Goal: Task Accomplishment & Management: Manage account settings

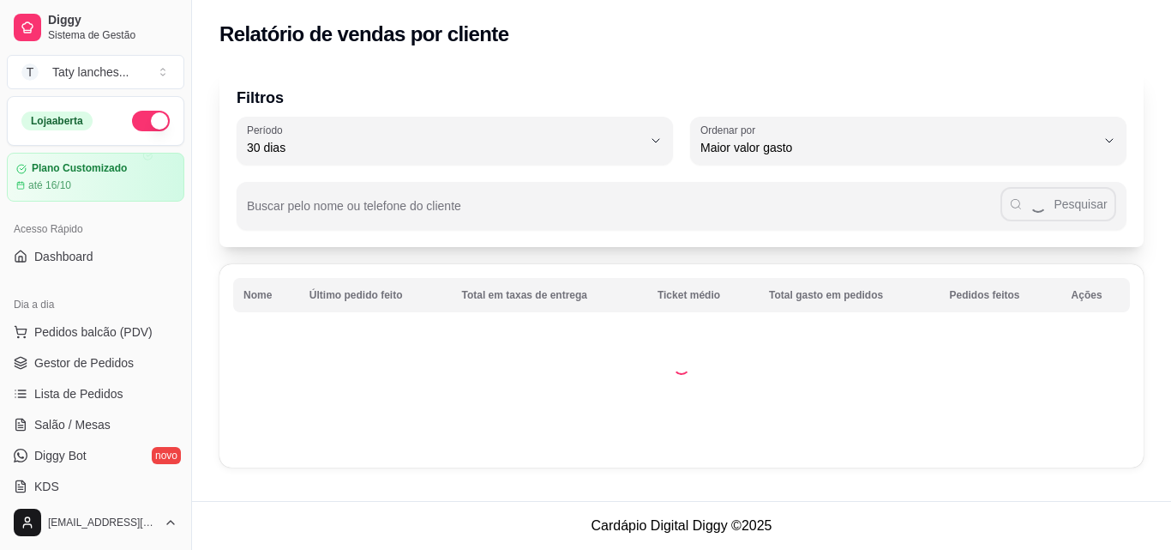
select select "30"
select select "HIGHEST_TOTAL_SPENT_WITH_ORDERS"
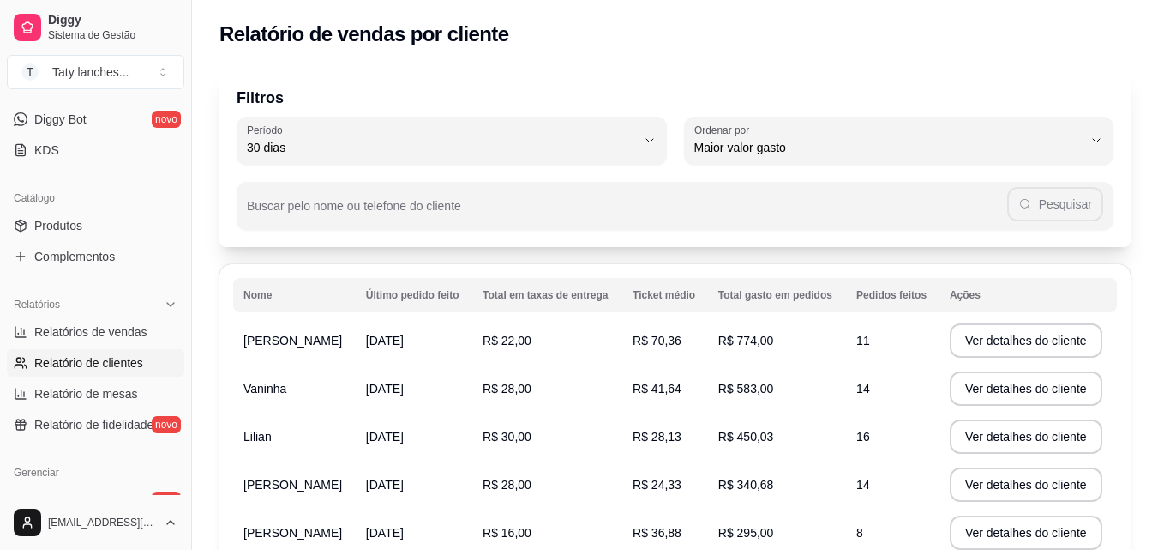
scroll to position [375, 0]
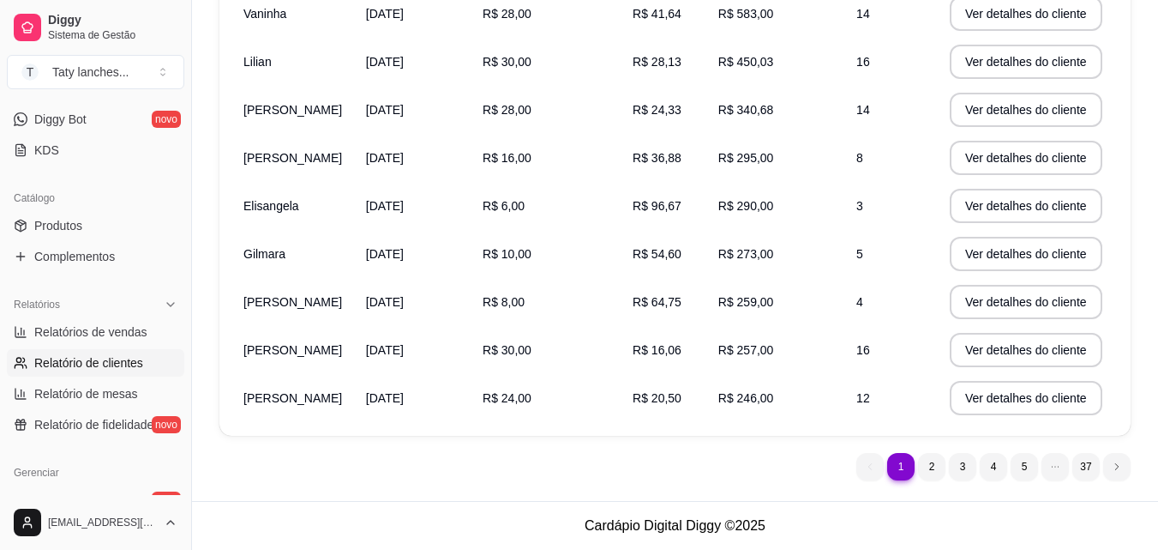
click at [680, 48] on td "R$ 28,13" at bounding box center [665, 62] width 86 height 48
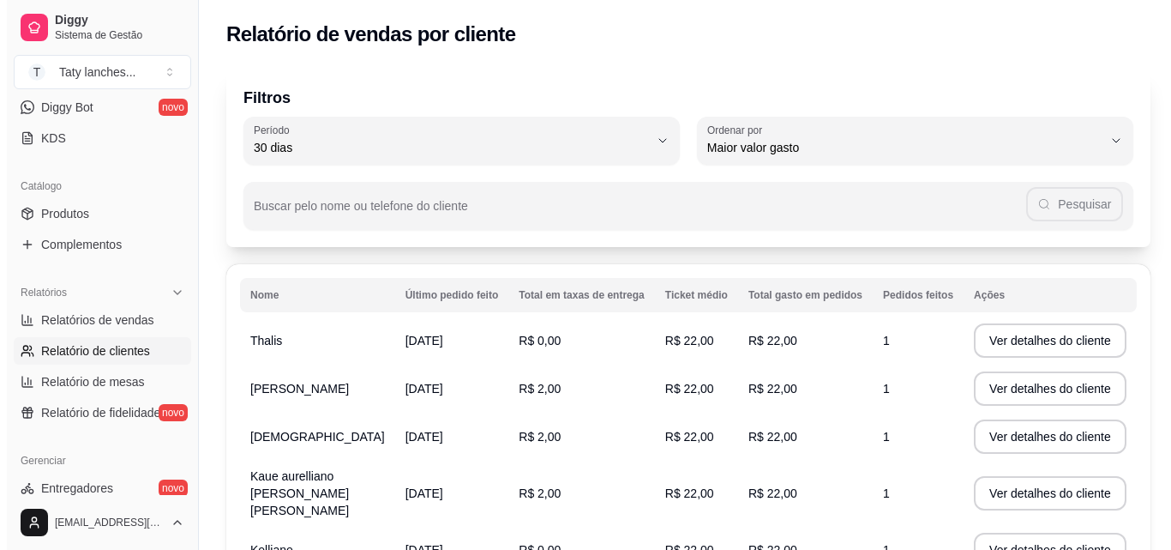
scroll to position [0, 0]
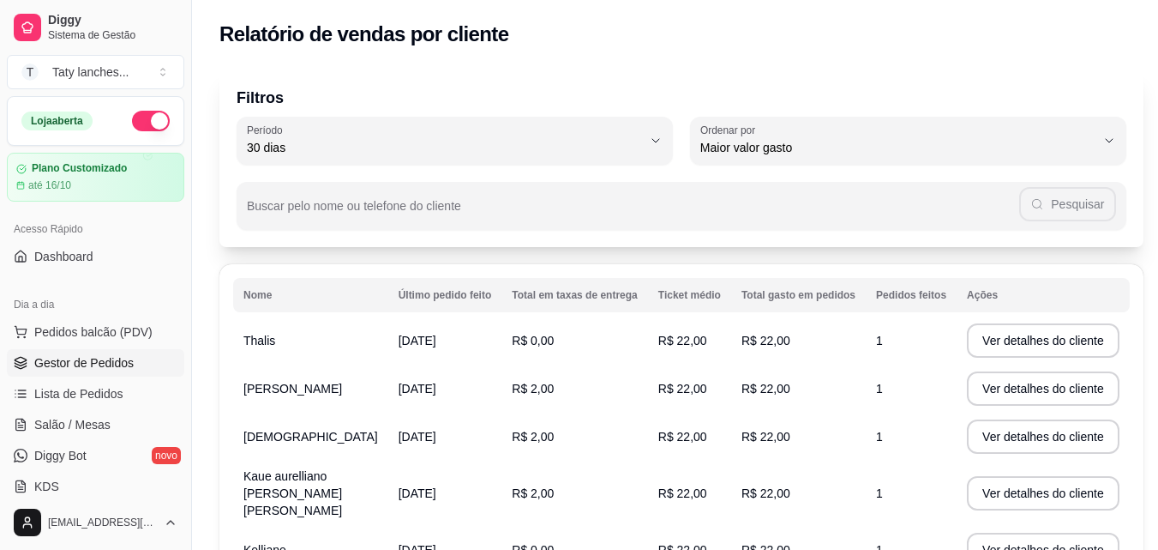
click at [125, 359] on span "Gestor de Pedidos" at bounding box center [83, 362] width 99 height 17
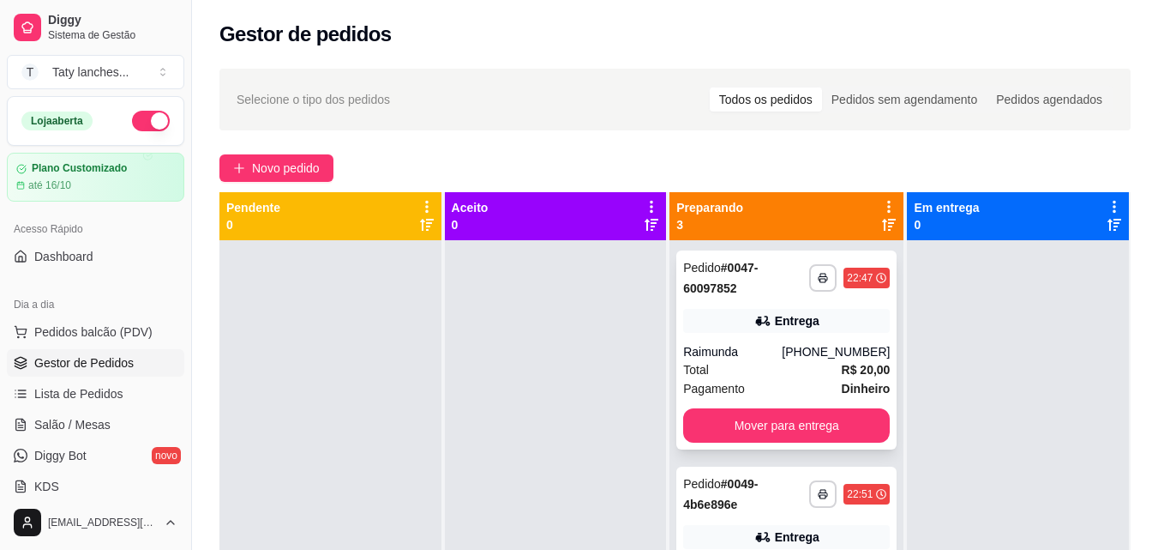
click at [756, 375] on div "Total R$ 20,00" at bounding box center [786, 369] width 207 height 19
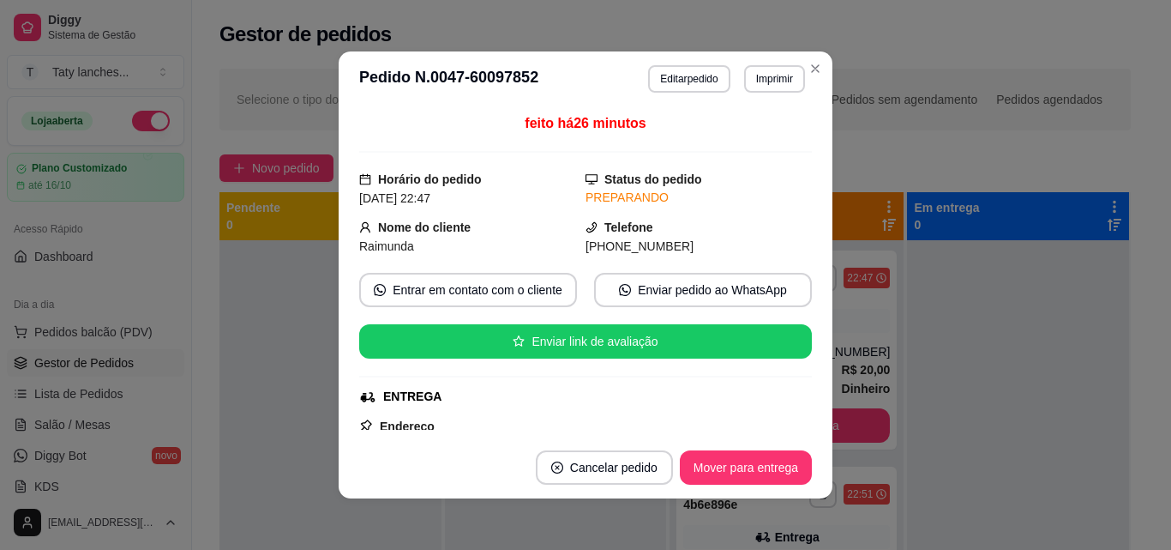
scroll to position [277, 0]
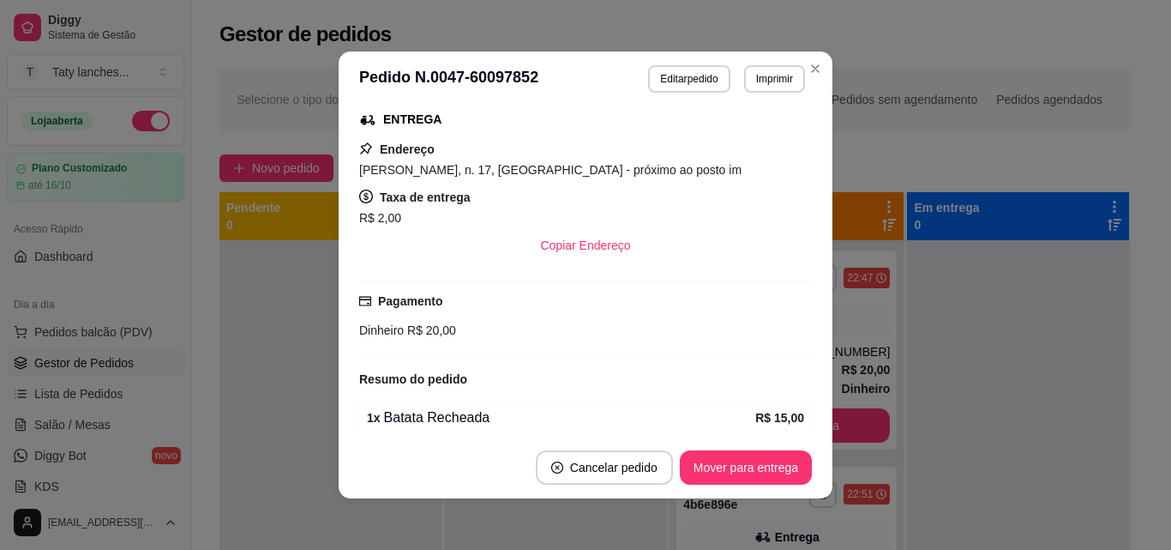
click at [813, 88] on header "**********" at bounding box center [586, 78] width 494 height 55
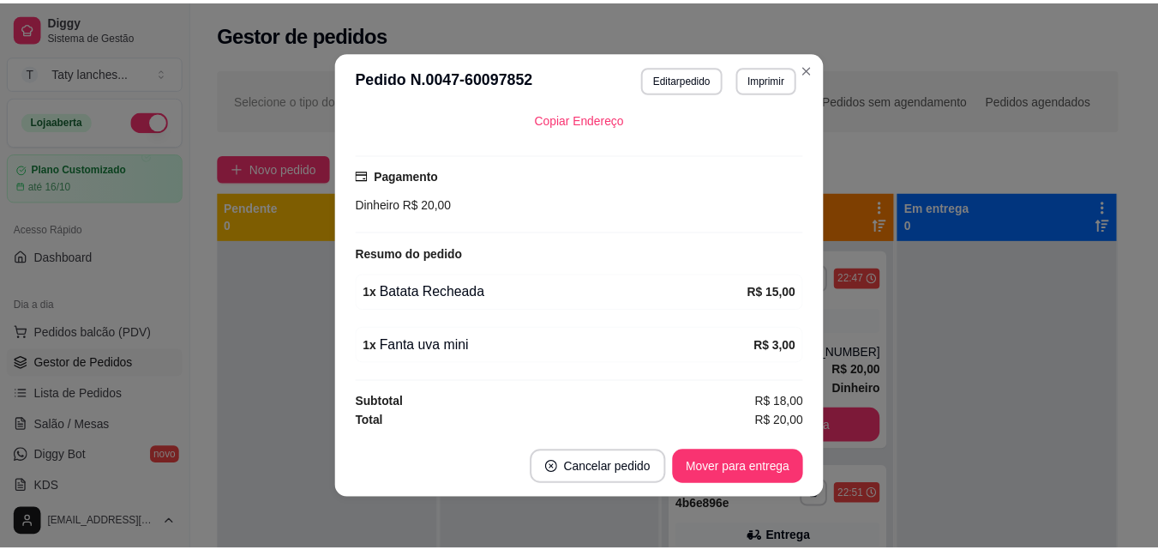
scroll to position [0, 0]
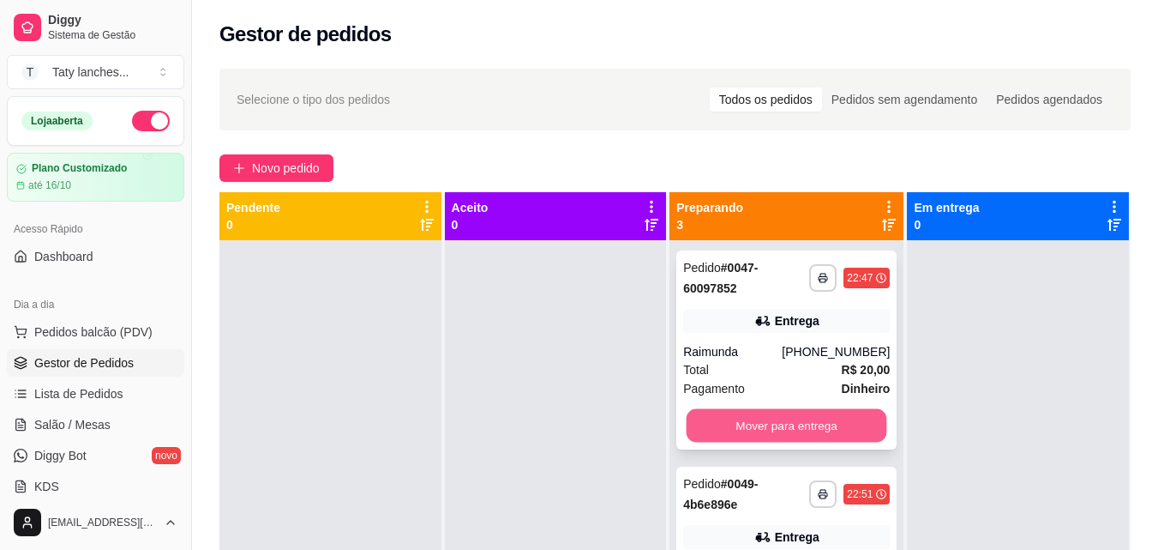
click at [813, 424] on button "Mover para entrega" at bounding box center [787, 425] width 201 height 33
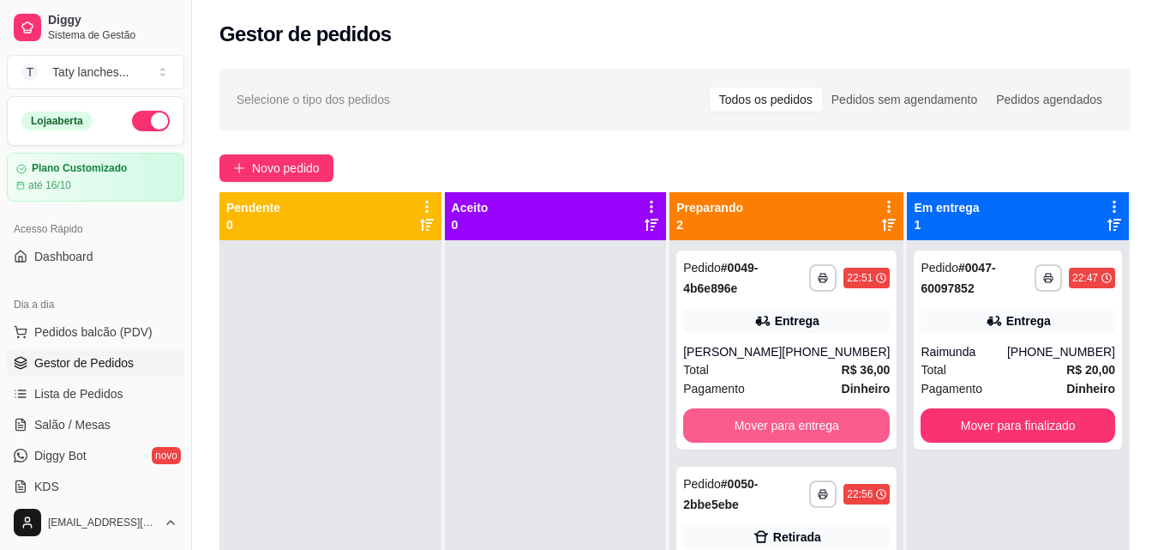
click at [813, 424] on button "Mover para entrega" at bounding box center [786, 425] width 207 height 34
click at [813, 424] on div "Mover para entrega" at bounding box center [786, 425] width 207 height 34
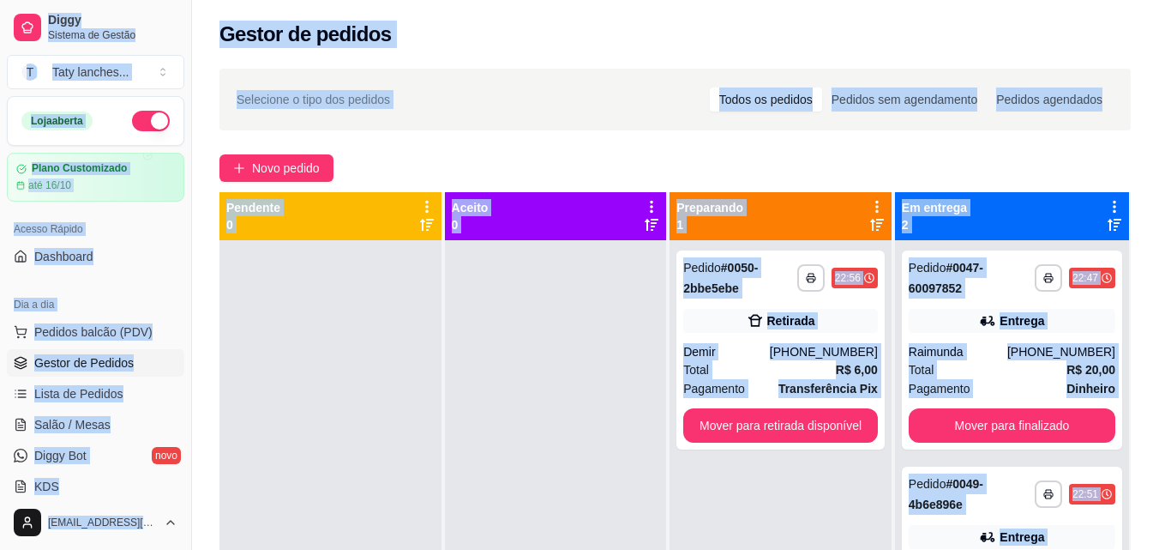
click at [827, 422] on button "Mover para retirada disponível" at bounding box center [780, 425] width 195 height 34
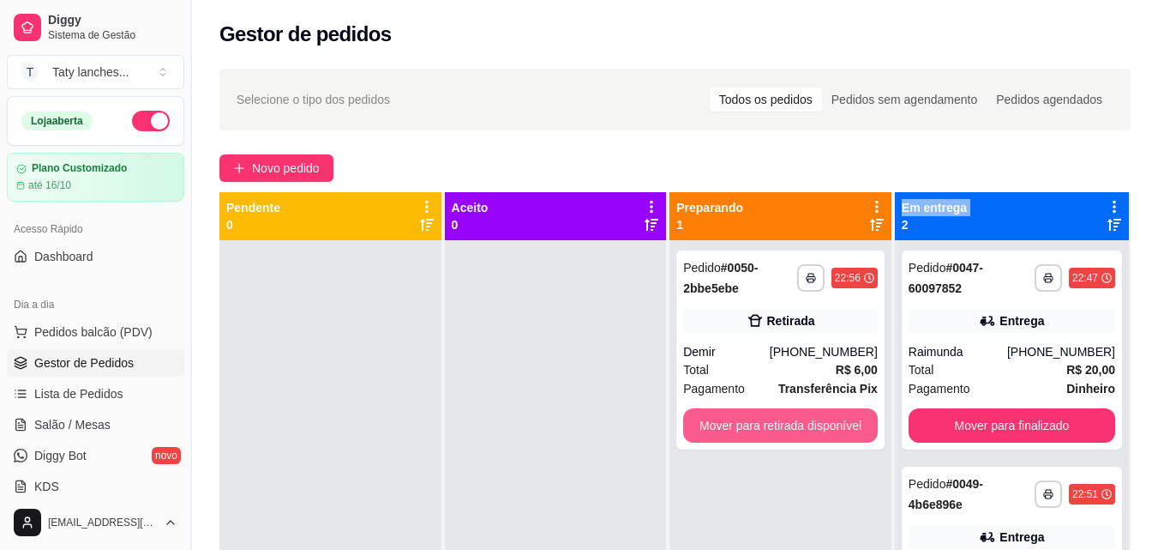
click at [827, 422] on div "Mover para retirada disponível" at bounding box center [780, 425] width 195 height 34
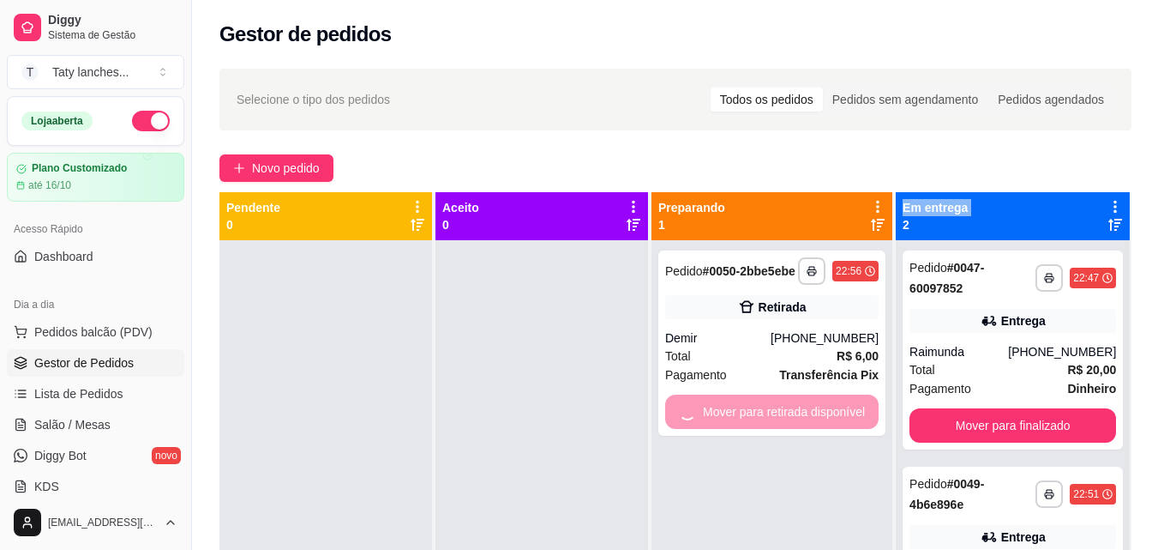
click at [827, 422] on div "feito há 19 minutos Horário do pedido [DATE] 22:56 Status do pedido PREPARANDO …" at bounding box center [579, 272] width 505 height 338
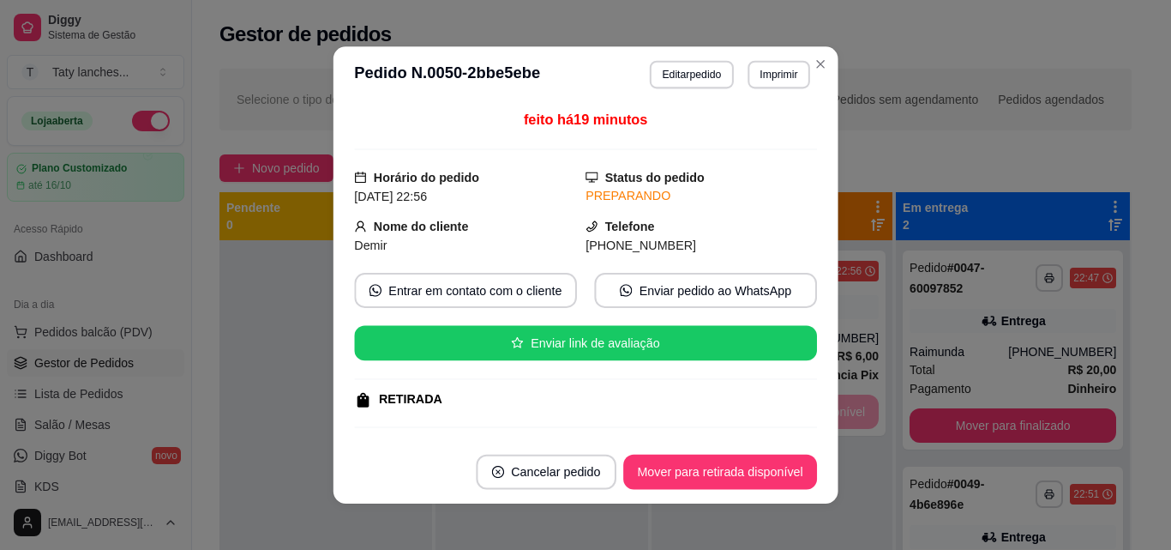
click at [827, 422] on div "feito há 19 minutos Horário do pedido [DATE] 22:56 Status do pedido PREPARANDO …" at bounding box center [586, 272] width 505 height 338
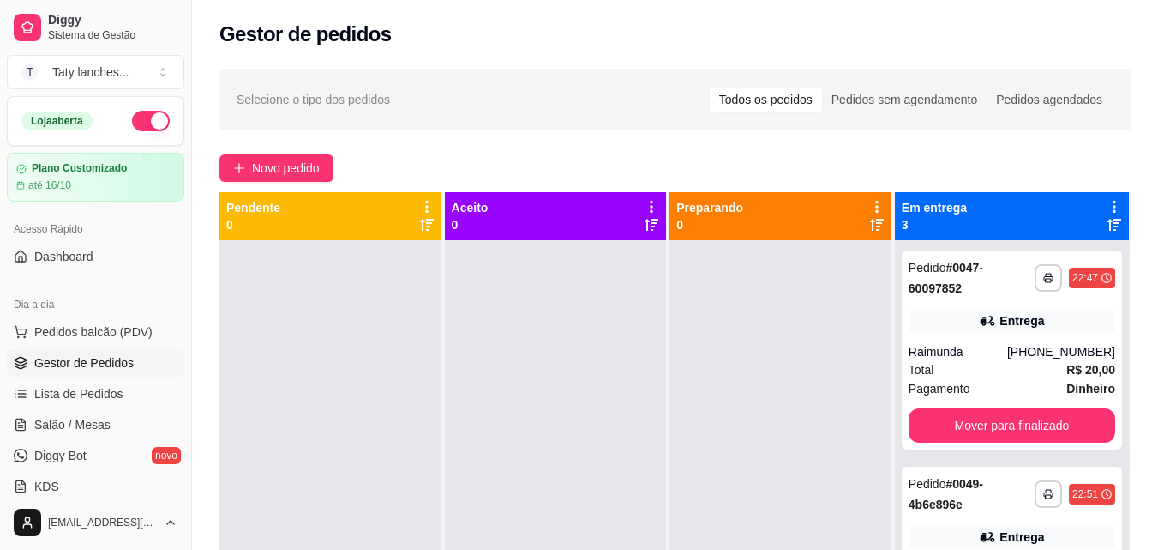
click at [834, 416] on div at bounding box center [781, 515] width 222 height 550
drag, startPoint x: 834, startPoint y: 416, endPoint x: 861, endPoint y: 416, distance: 26.6
click at [854, 415] on div at bounding box center [781, 515] width 222 height 550
click at [861, 416] on div at bounding box center [781, 515] width 222 height 550
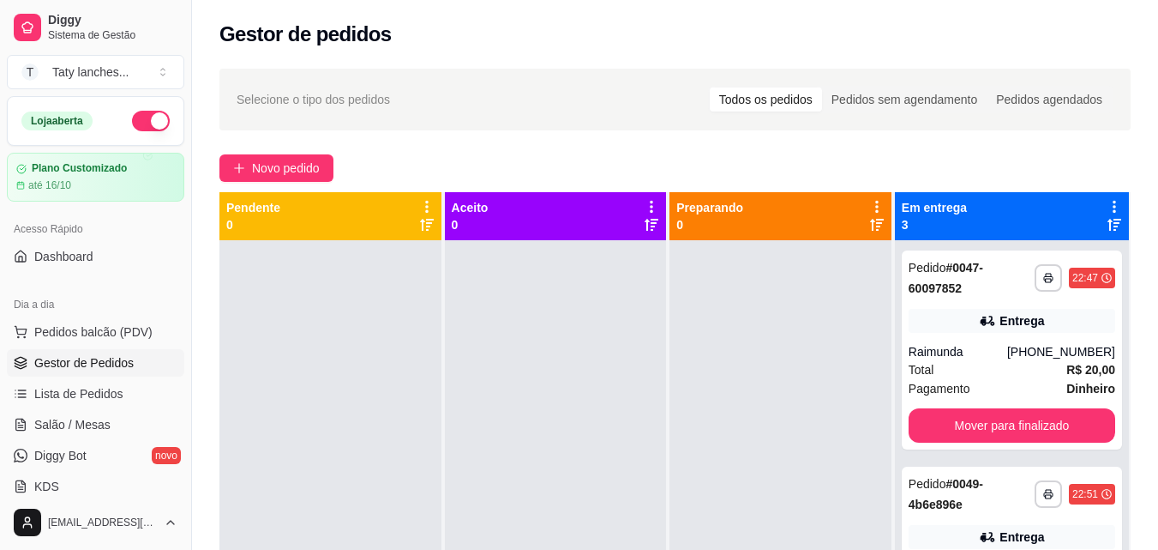
click at [861, 416] on div at bounding box center [781, 515] width 222 height 550
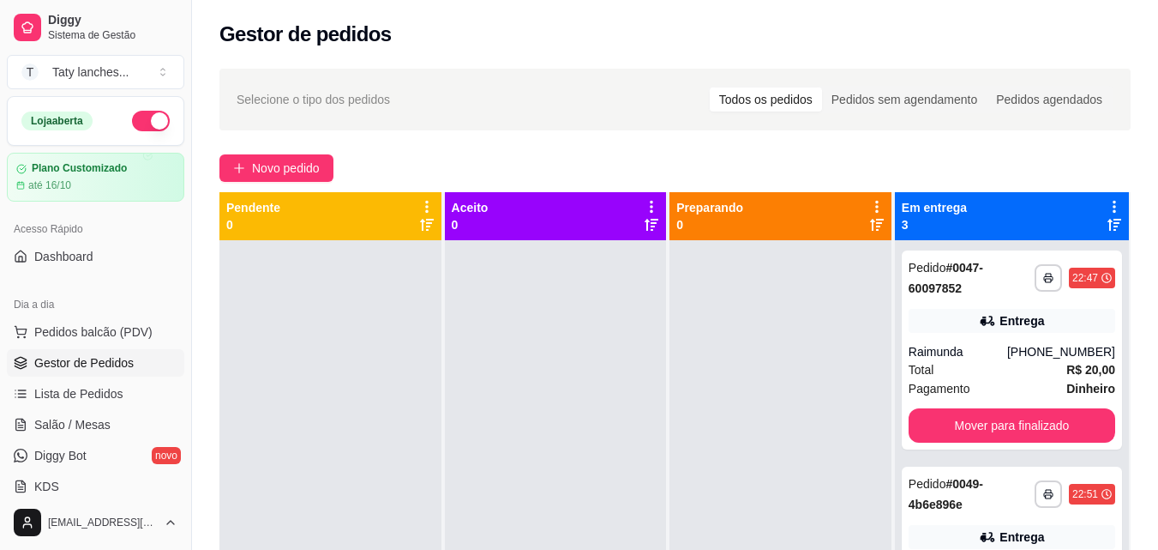
click at [861, 416] on div at bounding box center [781, 515] width 222 height 550
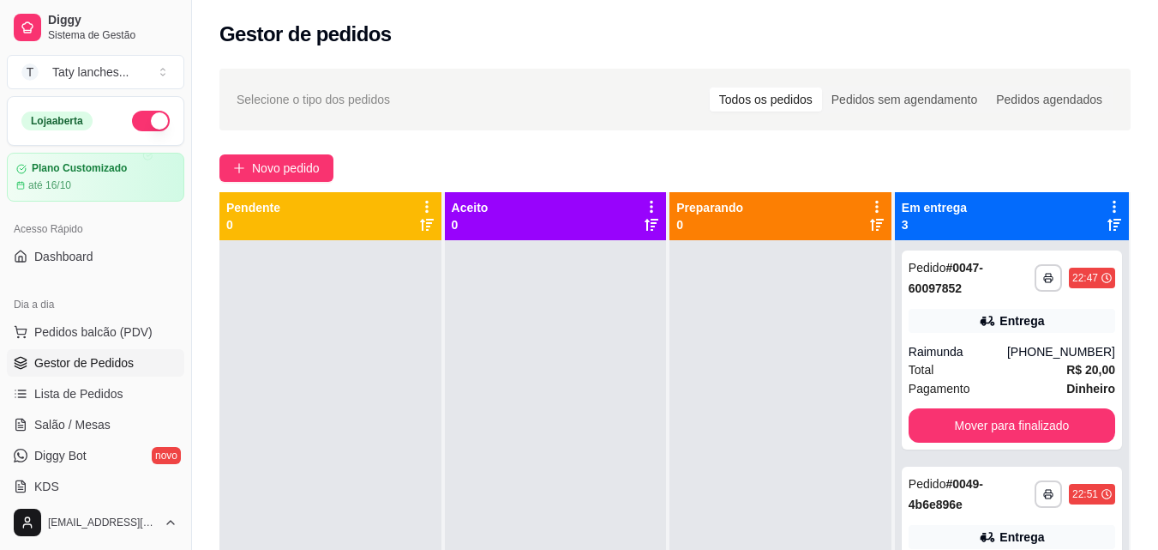
click at [861, 416] on div at bounding box center [781, 515] width 222 height 550
click at [1023, 424] on button "Mover para finalizado" at bounding box center [1011, 425] width 201 height 33
click at [1023, 424] on button "Mover para finalizado" at bounding box center [1012, 425] width 207 height 34
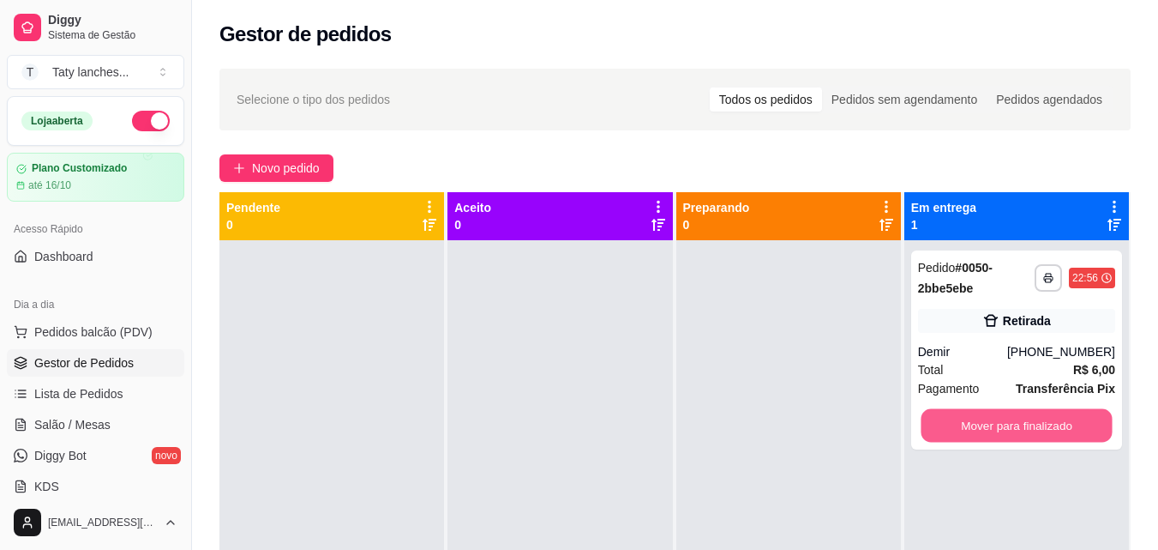
click at [1023, 424] on button "Mover para finalizado" at bounding box center [1016, 425] width 191 height 33
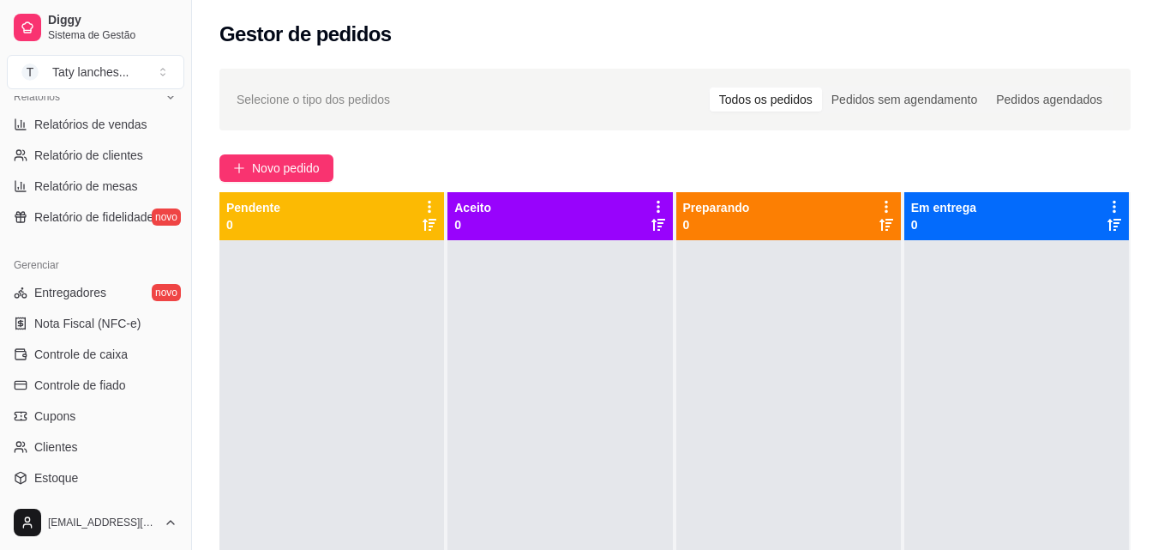
scroll to position [684, 0]
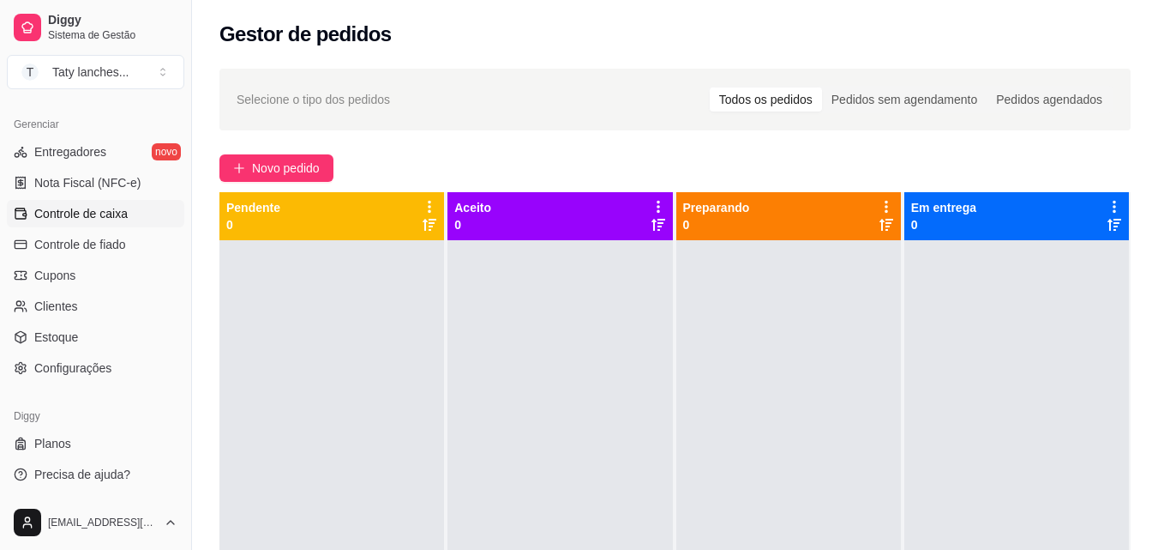
click at [129, 213] on link "Controle de caixa" at bounding box center [95, 213] width 177 height 27
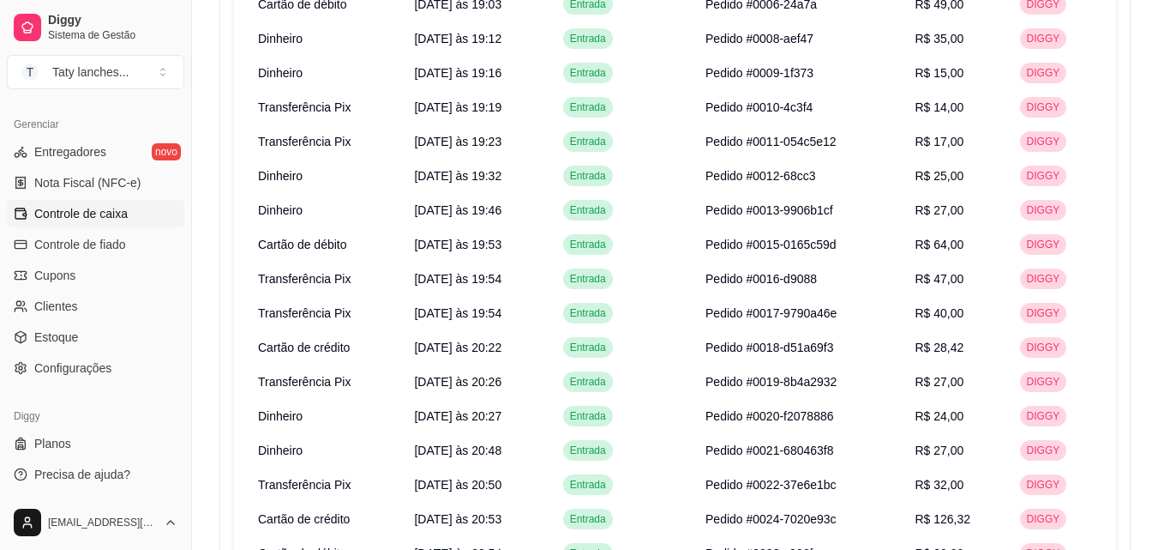
scroll to position [960, 0]
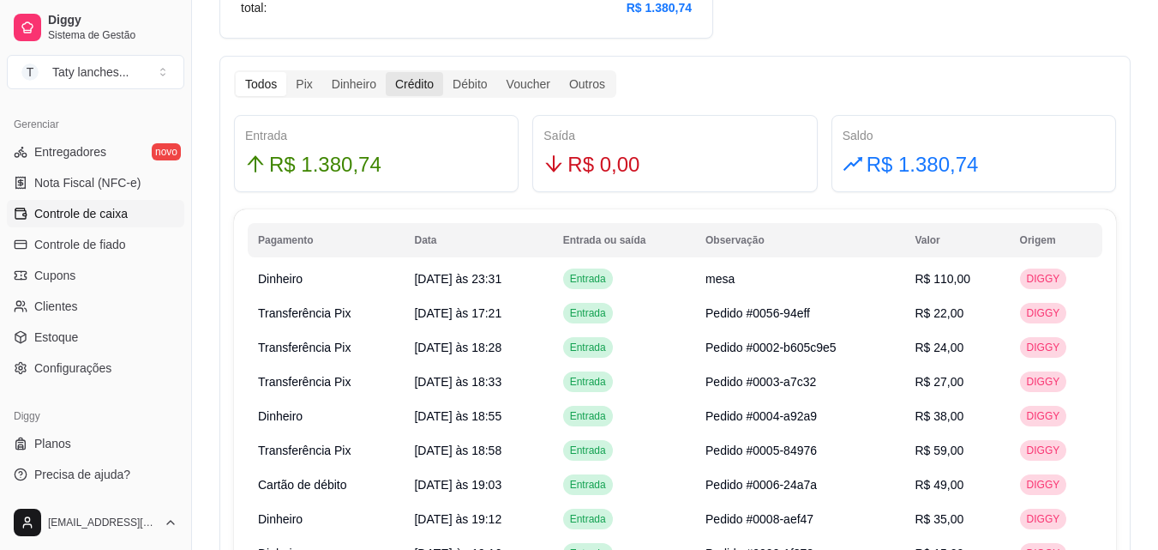
click at [409, 81] on div "Crédito" at bounding box center [414, 84] width 57 height 24
click at [386, 72] on input "Crédito" at bounding box center [386, 72] width 0 height 0
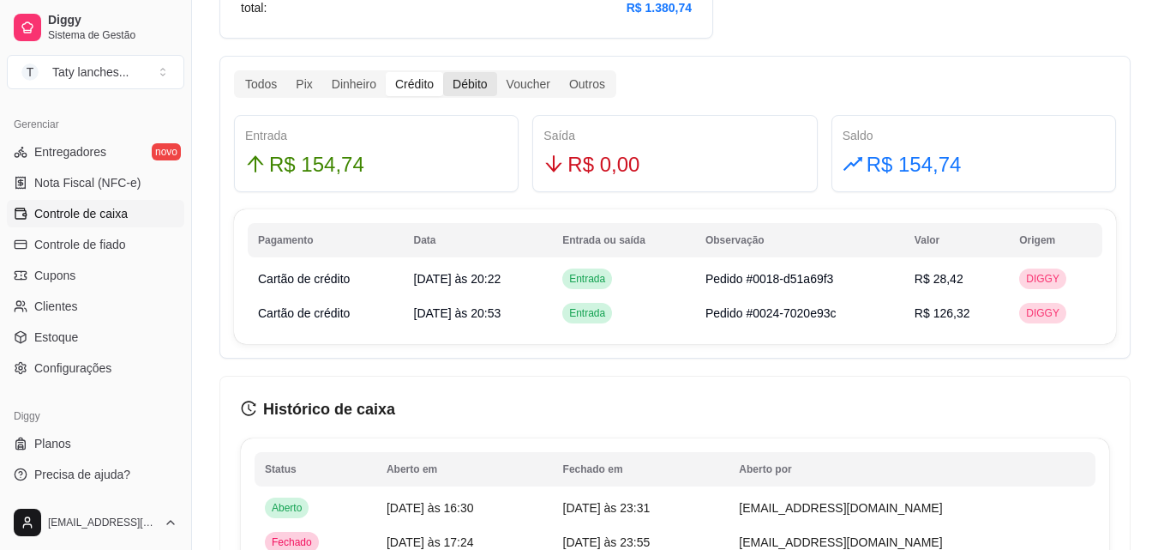
click at [478, 84] on div "Débito" at bounding box center [469, 84] width 53 height 24
click at [443, 72] on input "Débito" at bounding box center [443, 72] width 0 height 0
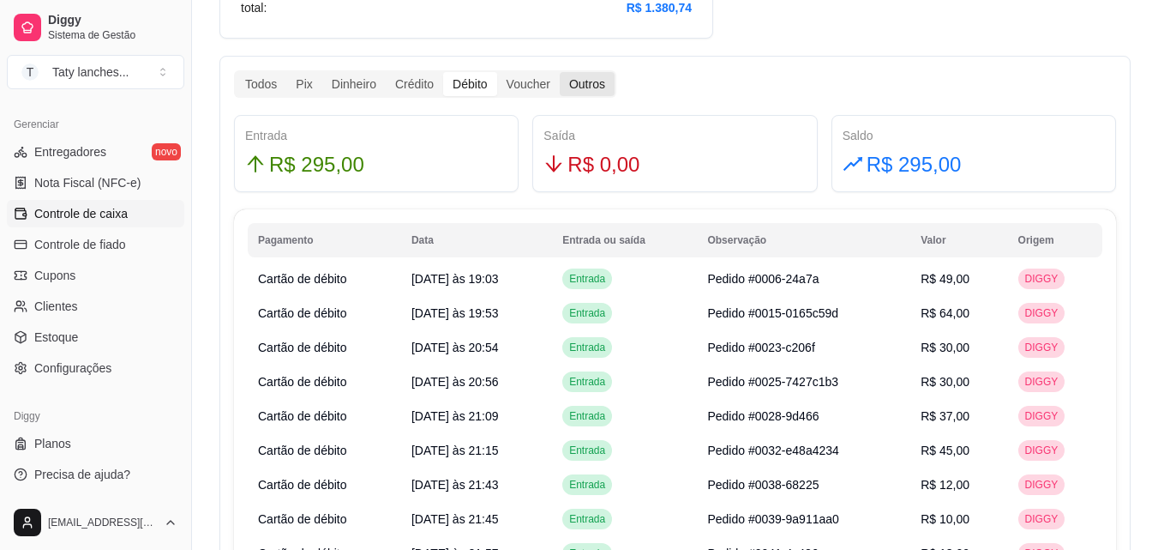
click at [591, 84] on div "Outros" at bounding box center [587, 84] width 55 height 24
click at [560, 72] on input "Outros" at bounding box center [560, 72] width 0 height 0
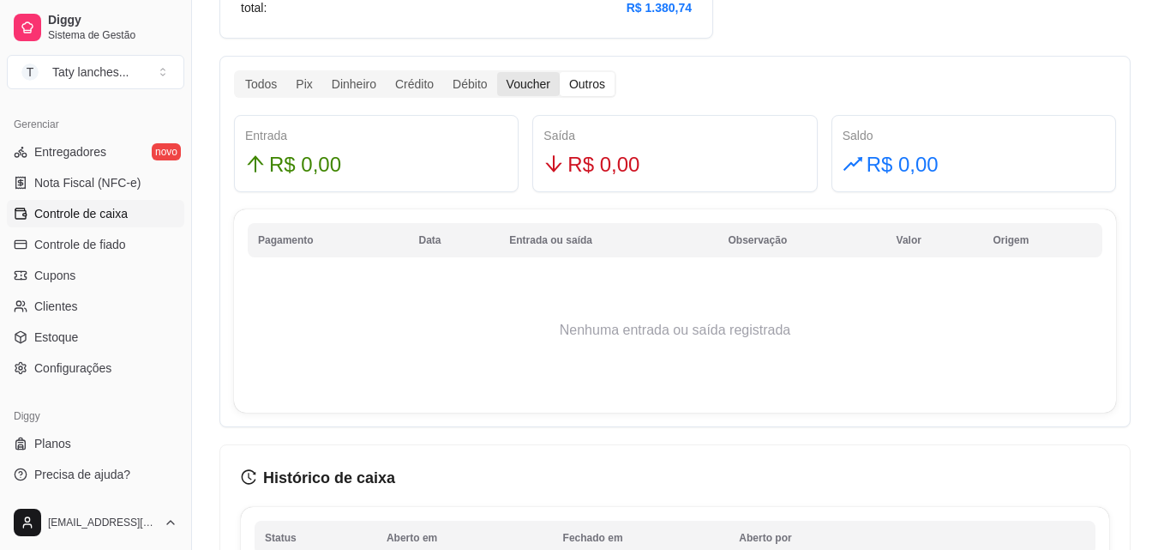
click at [541, 85] on div "Voucher" at bounding box center [528, 84] width 63 height 24
click at [497, 72] on input "Voucher" at bounding box center [497, 72] width 0 height 0
click at [472, 87] on div "Débito" at bounding box center [469, 84] width 53 height 24
click at [443, 72] on input "Débito" at bounding box center [443, 72] width 0 height 0
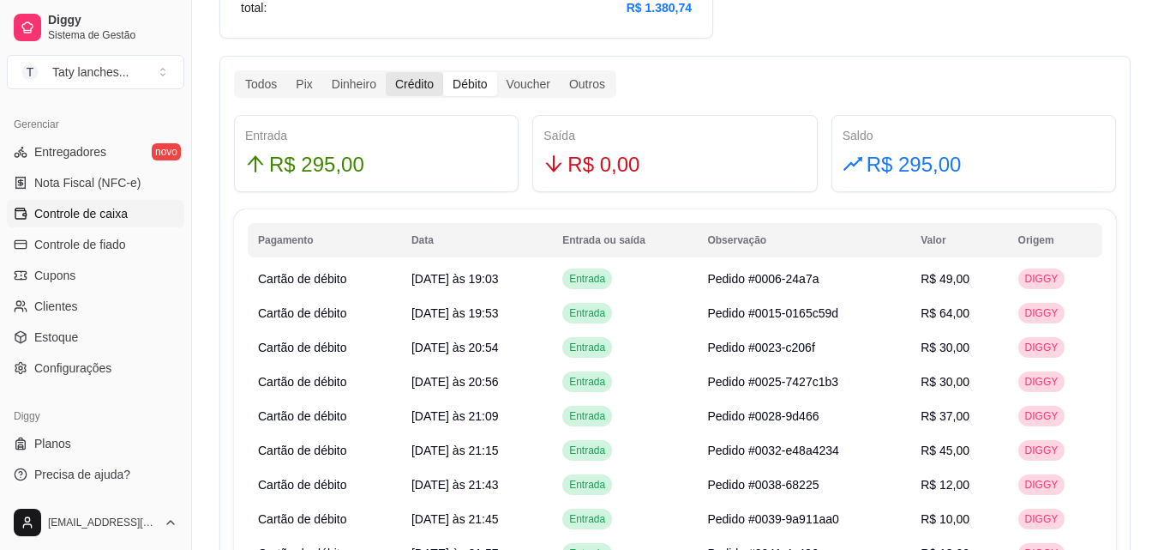
click at [405, 83] on div "Crédito" at bounding box center [414, 84] width 57 height 24
click at [386, 72] on input "Crédito" at bounding box center [386, 72] width 0 height 0
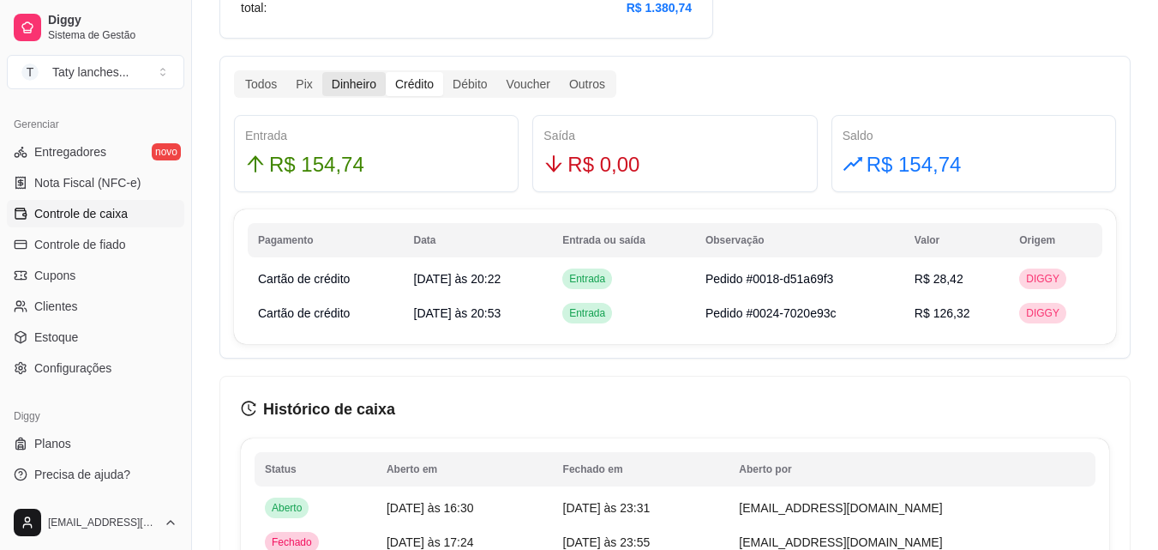
click at [352, 84] on div "Dinheiro" at bounding box center [353, 84] width 63 height 24
click at [322, 72] on input "Dinheiro" at bounding box center [322, 72] width 0 height 0
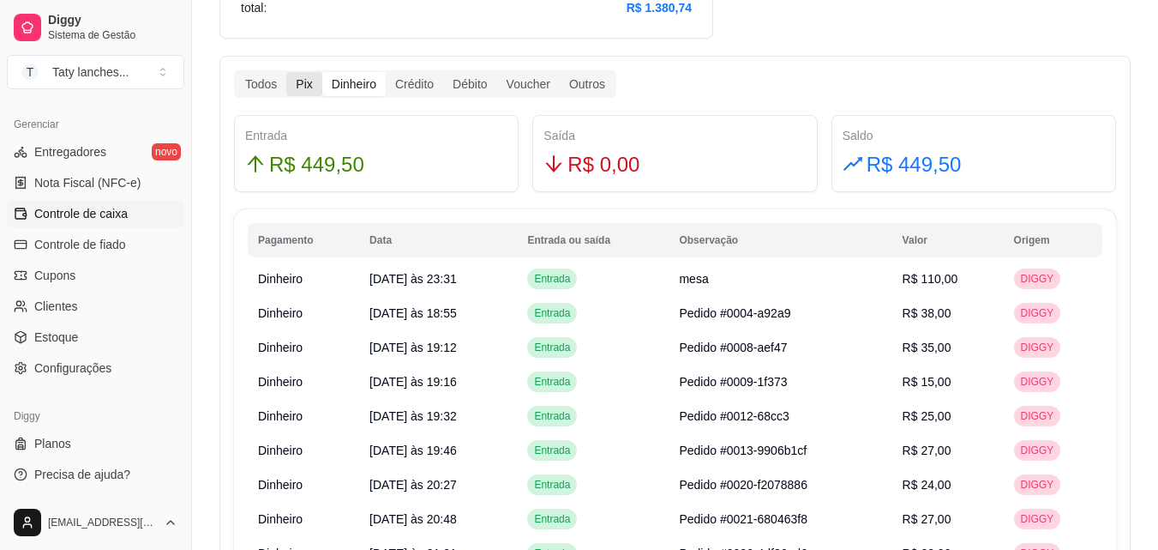
click at [299, 83] on div "Pix" at bounding box center [303, 84] width 35 height 24
click at [286, 72] on input "Pix" at bounding box center [286, 72] width 0 height 0
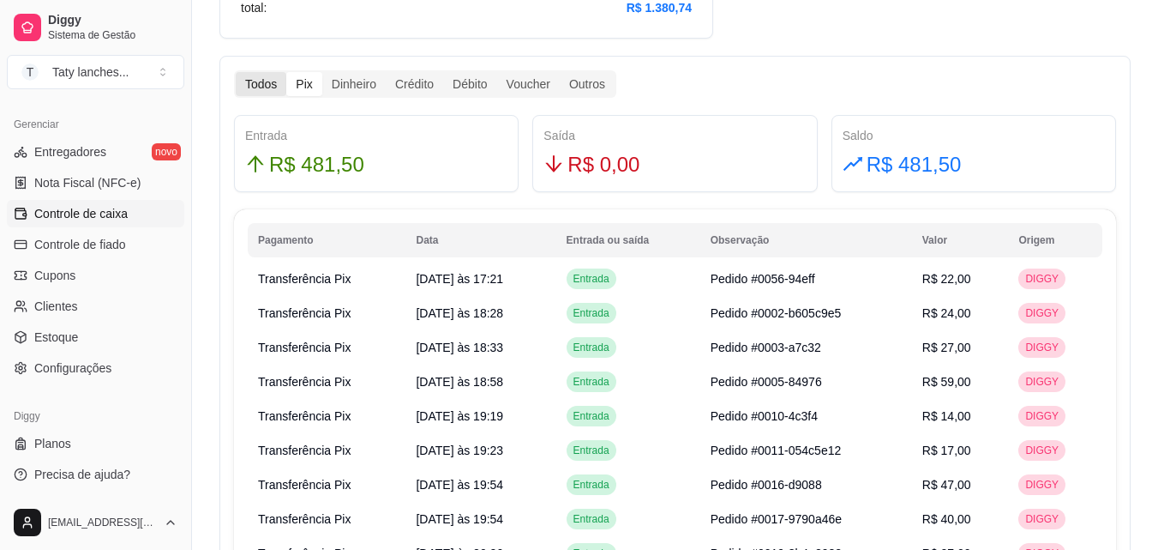
click at [255, 79] on div "Todos" at bounding box center [261, 84] width 51 height 24
click at [236, 72] on input "Todos" at bounding box center [236, 72] width 0 height 0
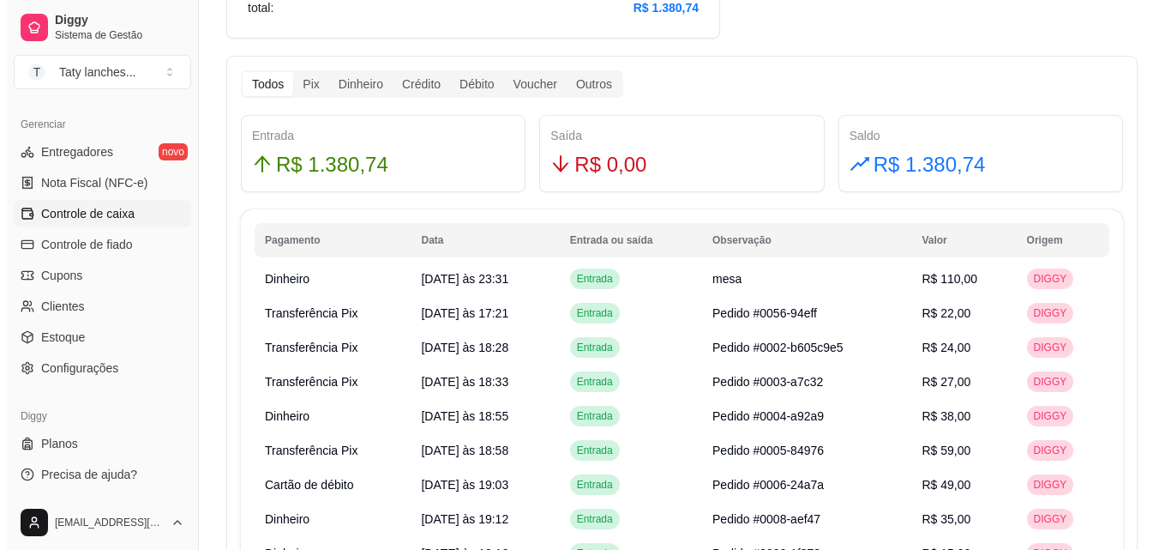
scroll to position [0, 0]
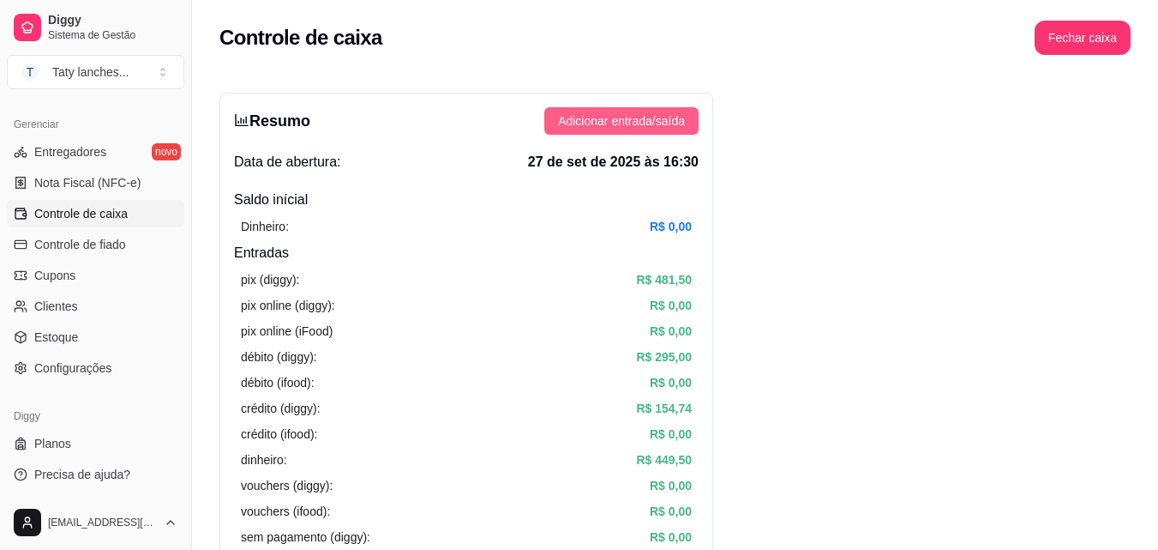
click at [678, 126] on span "Adicionar entrada/saída" at bounding box center [621, 120] width 127 height 19
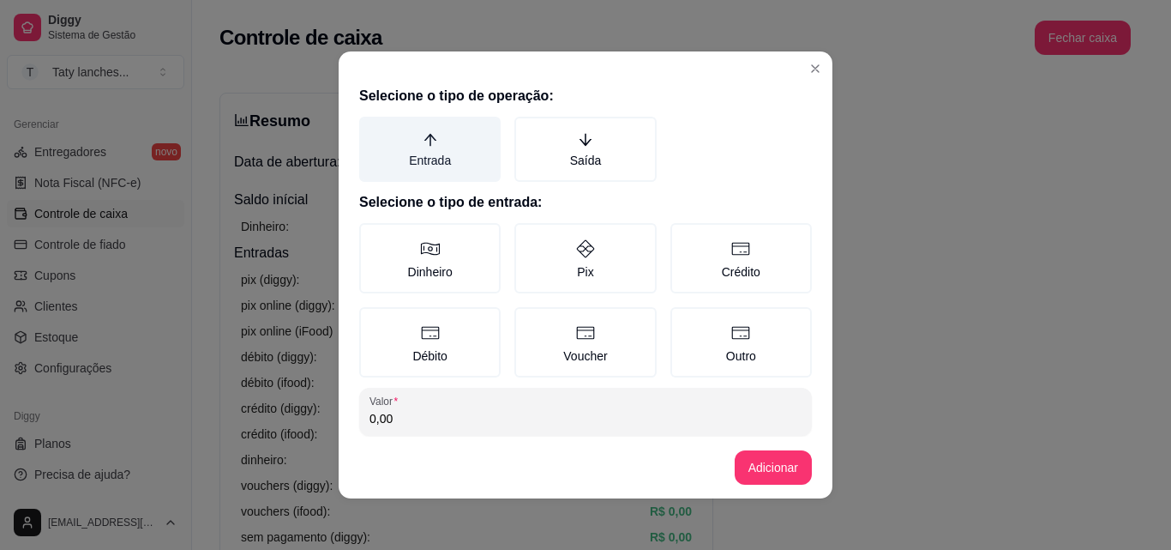
click at [428, 139] on icon "arrow-up" at bounding box center [430, 139] width 15 height 15
click at [372, 129] on button "Entrada" at bounding box center [365, 123] width 14 height 14
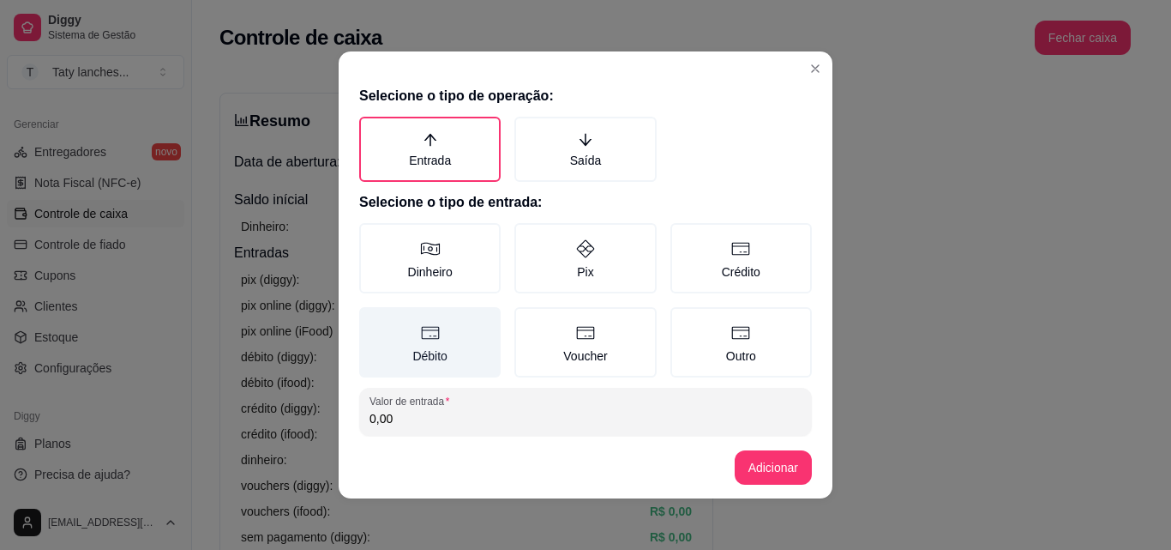
click at [423, 350] on label "Débito" at bounding box center [429, 342] width 141 height 70
click at [372, 320] on button "Débito" at bounding box center [365, 313] width 14 height 14
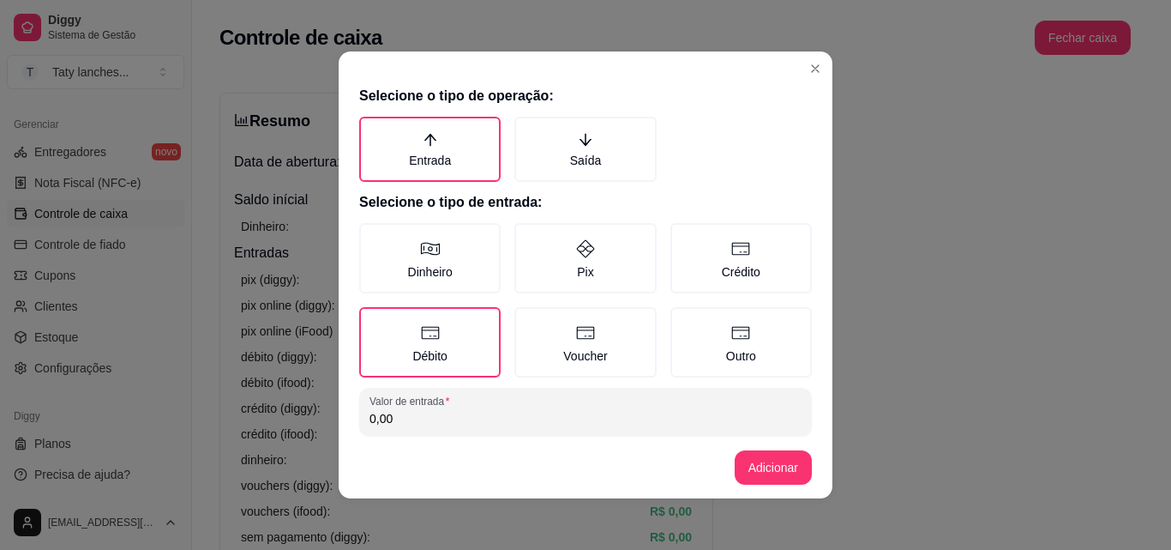
click at [436, 419] on input "0,00" at bounding box center [586, 418] width 432 height 17
type input "110,00"
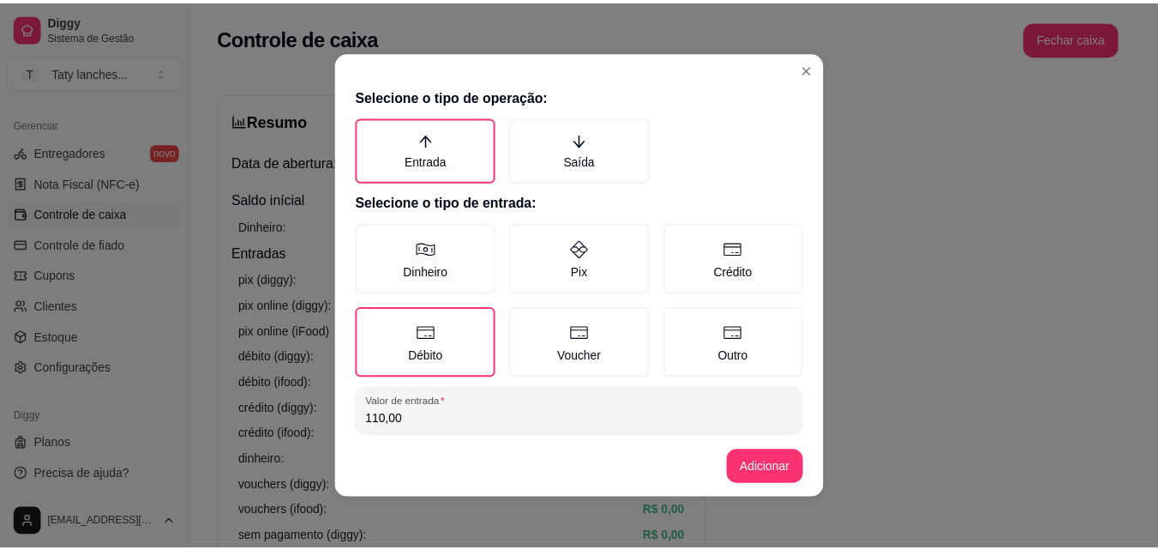
scroll to position [92, 0]
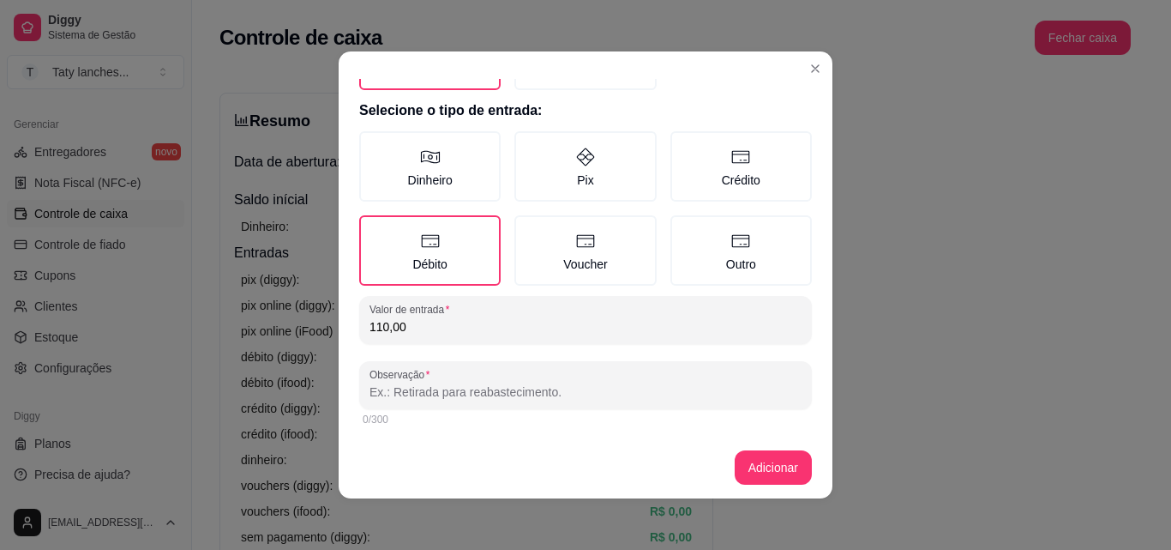
click at [683, 387] on input "Observação" at bounding box center [586, 391] width 432 height 17
type input "mesa"
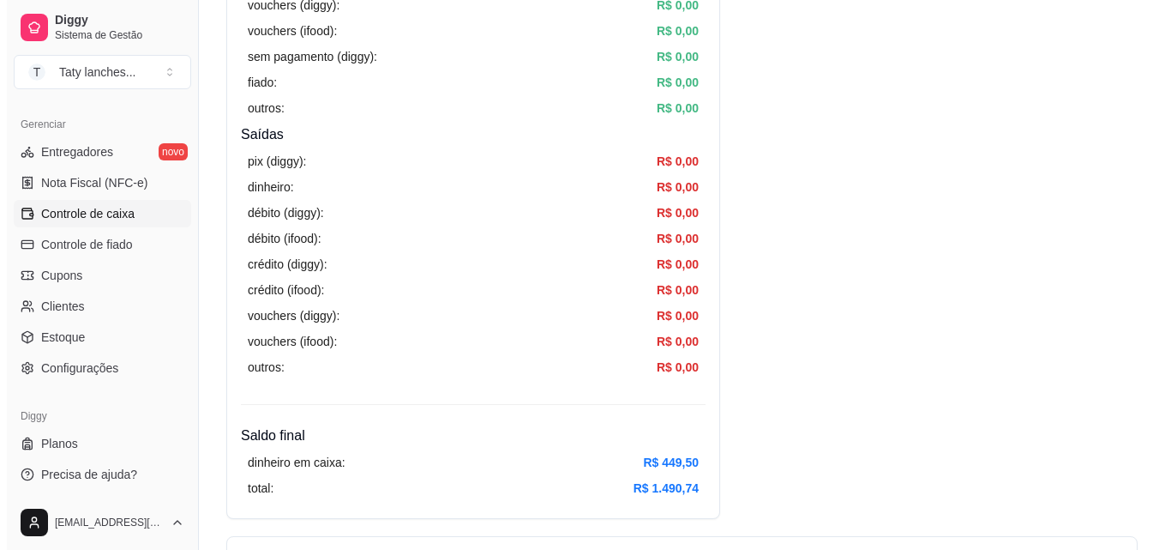
scroll to position [0, 0]
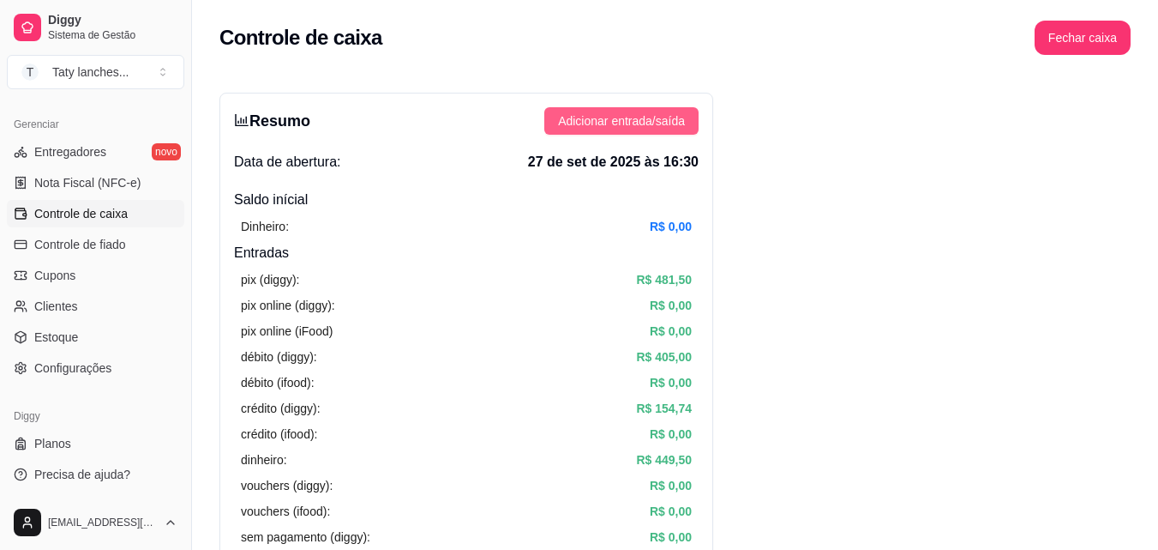
click at [628, 116] on span "Adicionar entrada/saída" at bounding box center [621, 120] width 127 height 19
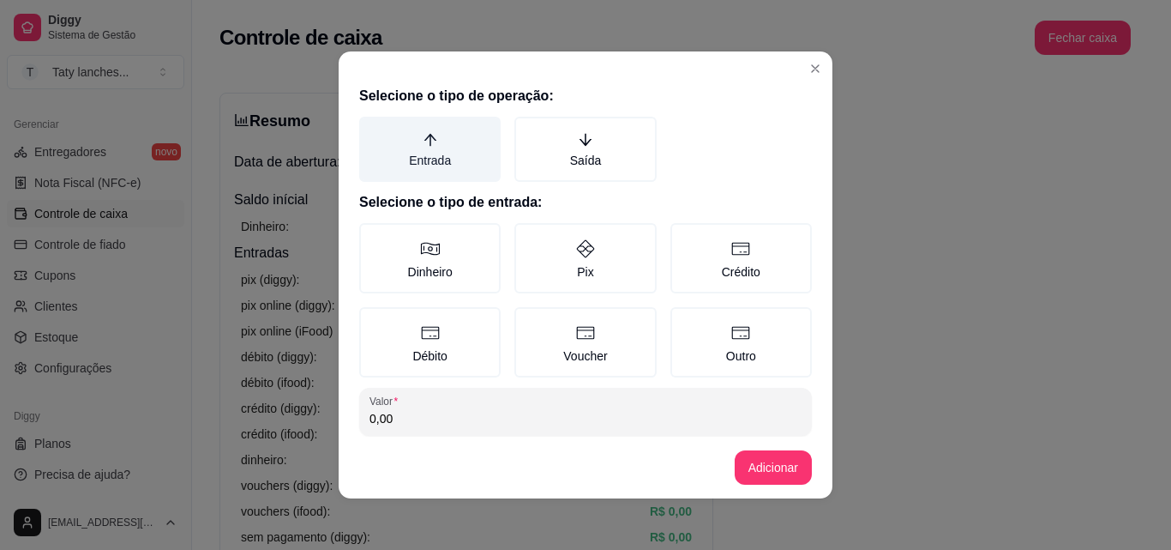
click at [412, 156] on label "Entrada" at bounding box center [429, 149] width 141 height 65
click at [372, 129] on button "Entrada" at bounding box center [365, 123] width 14 height 14
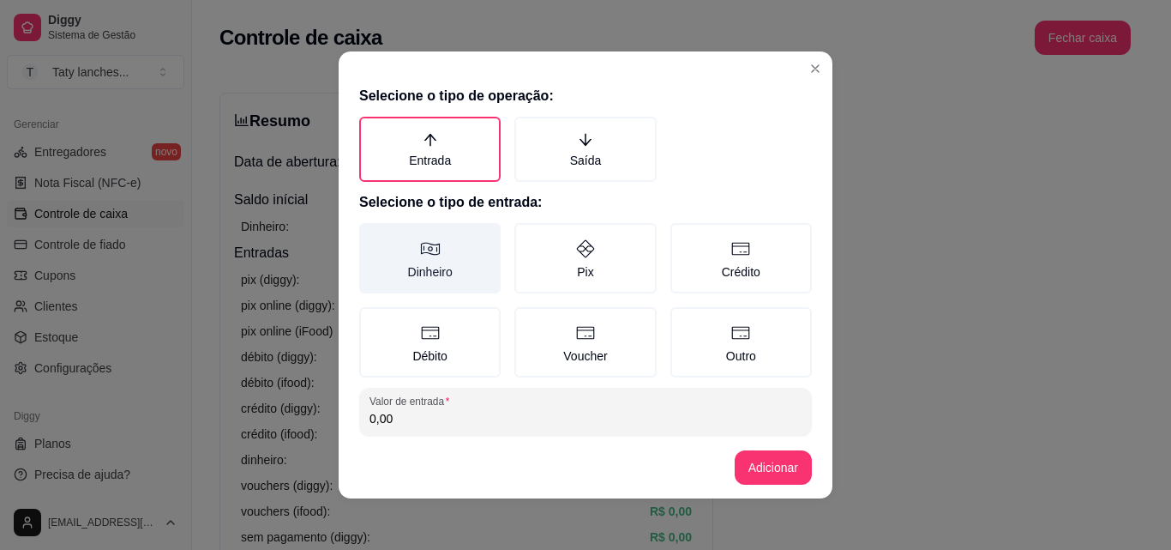
click at [430, 256] on icon at bounding box center [430, 248] width 21 height 21
click at [372, 236] on button "Dinheiro" at bounding box center [365, 229] width 14 height 14
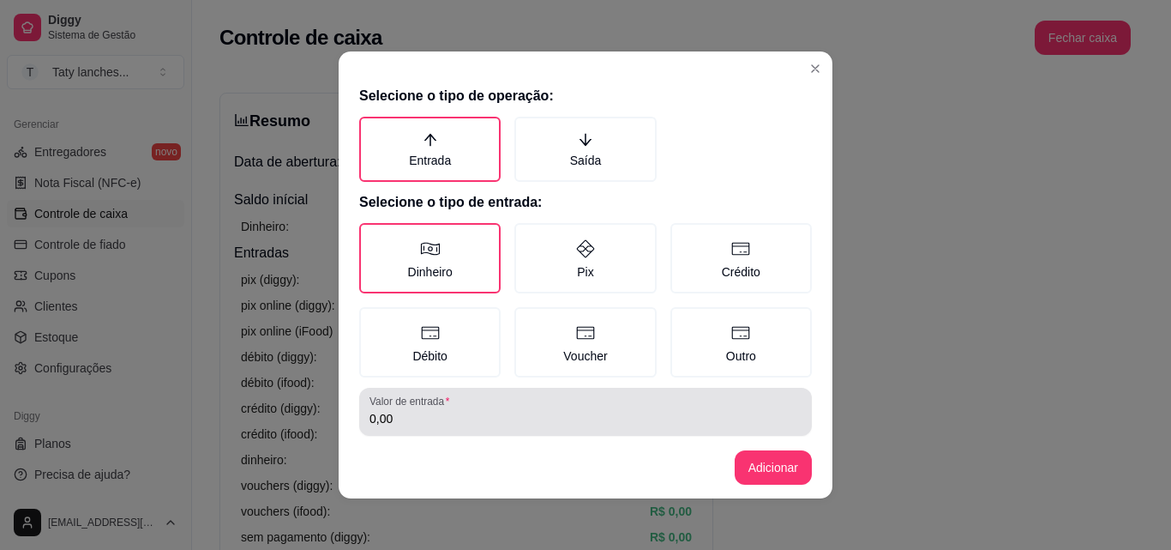
click at [430, 419] on input "0,00" at bounding box center [586, 418] width 432 height 17
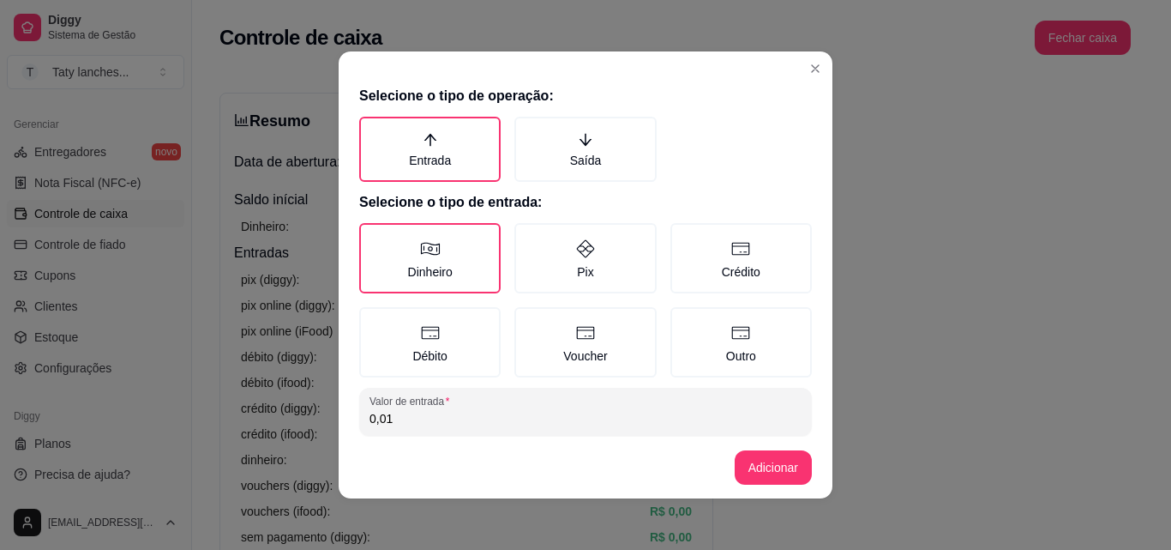
select select "30"
select select "HIGHEST_TOTAL_SPENT_WITH_ORDERS"
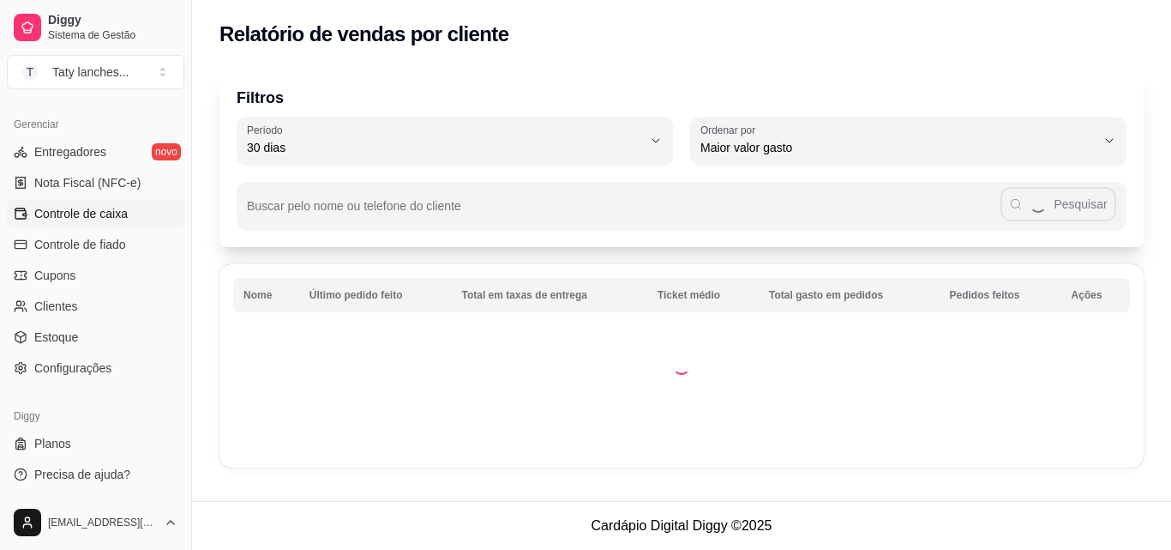
click at [147, 220] on link "Controle de caixa" at bounding box center [95, 213] width 177 height 27
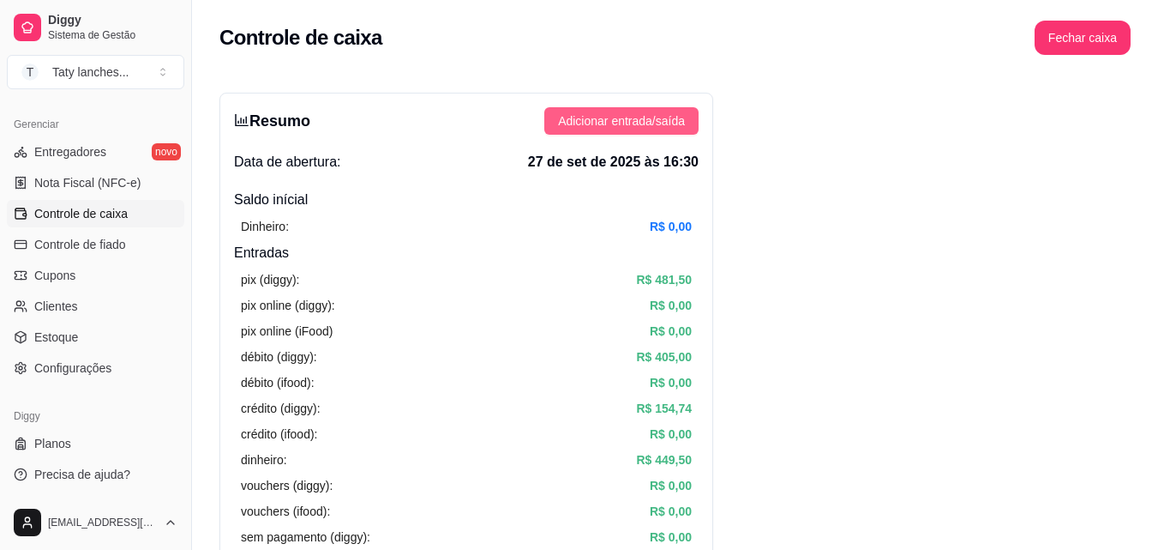
click at [610, 109] on button "Adicionar entrada/saída" at bounding box center [621, 120] width 154 height 27
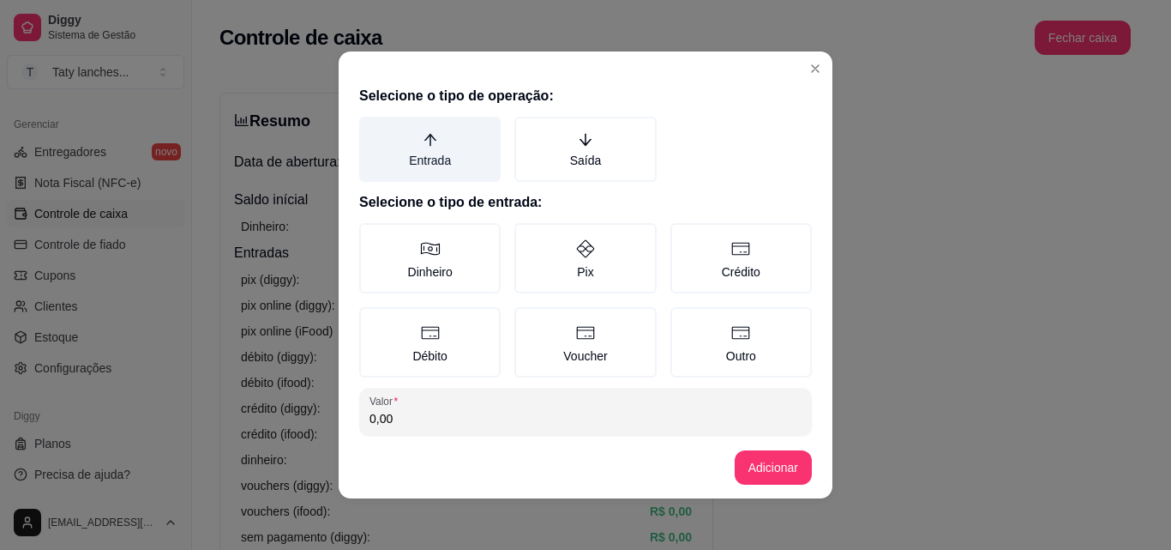
click at [399, 147] on label "Entrada" at bounding box center [429, 149] width 141 height 65
click at [372, 129] on button "Entrada" at bounding box center [365, 123] width 14 height 14
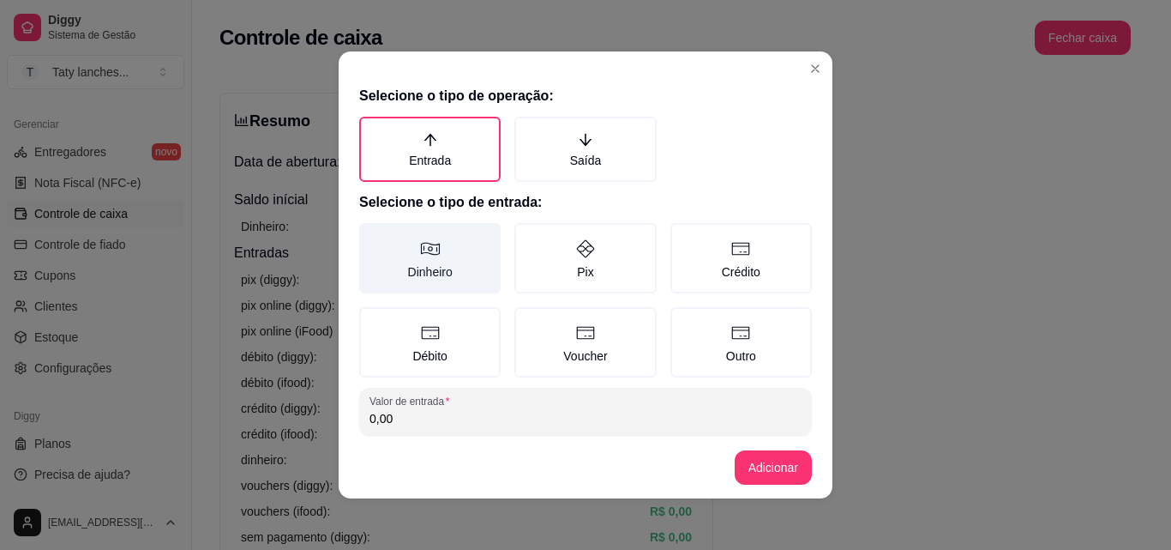
click at [406, 285] on label "Dinheiro" at bounding box center [429, 258] width 141 height 70
click at [372, 236] on button "Dinheiro" at bounding box center [365, 229] width 14 height 14
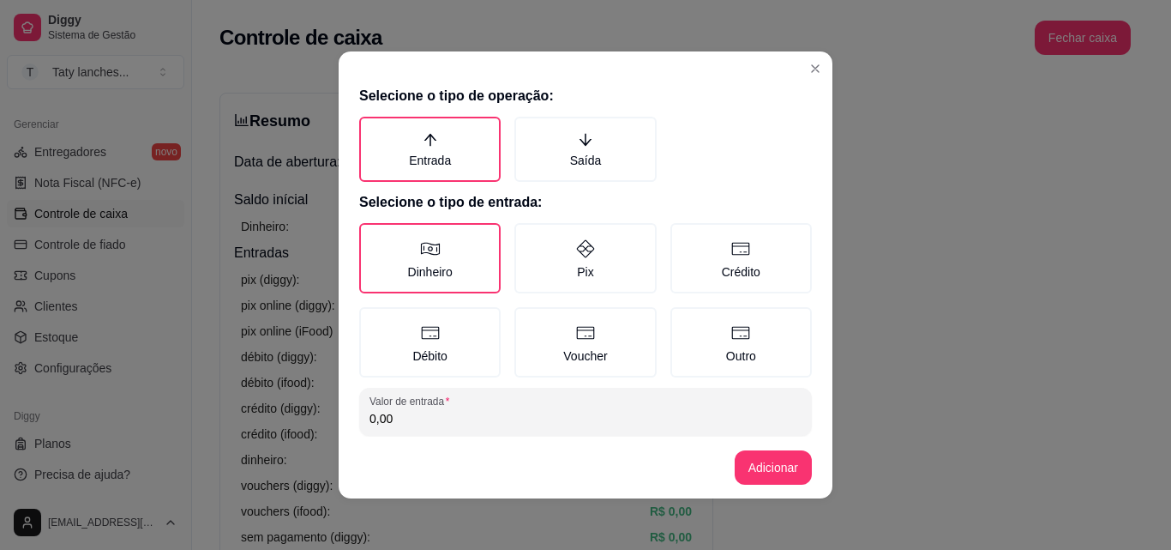
click at [418, 422] on input "0,00" at bounding box center [586, 418] width 432 height 17
type input "11,00"
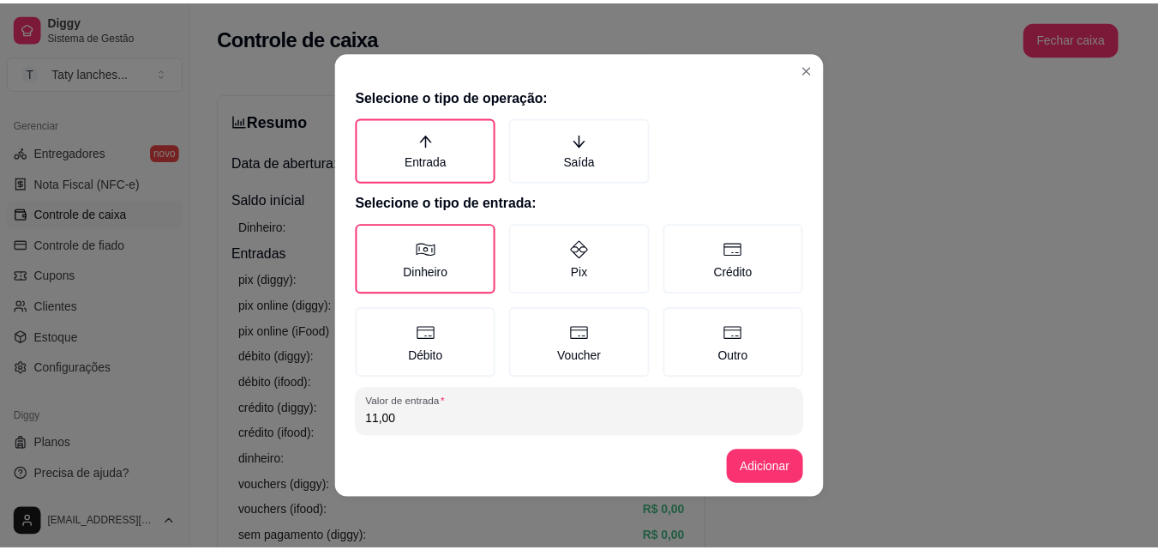
scroll to position [92, 0]
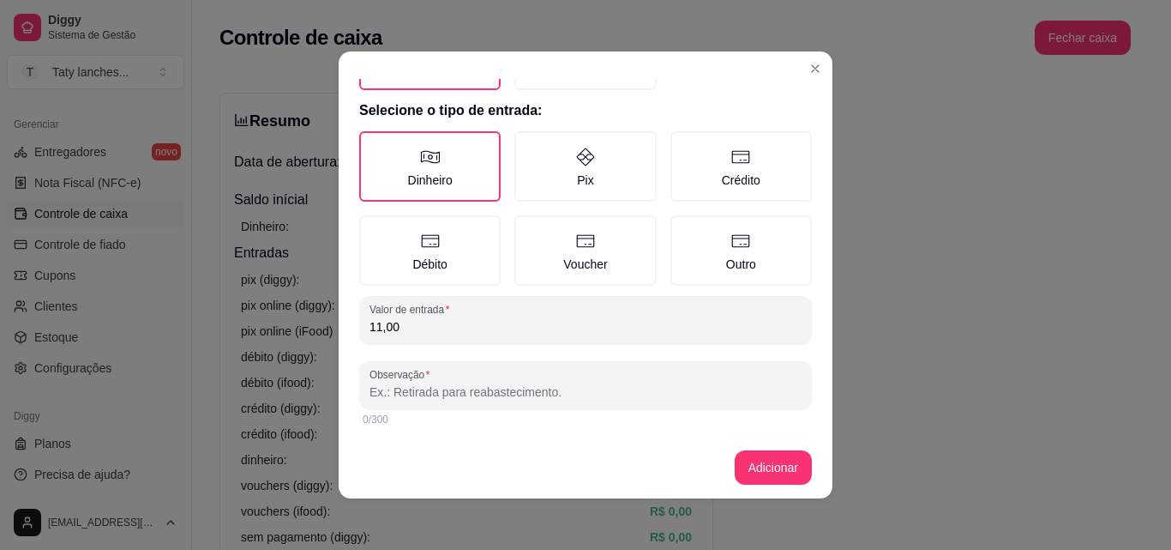
click at [708, 396] on input "Observação" at bounding box center [586, 391] width 432 height 17
type input "mesa"
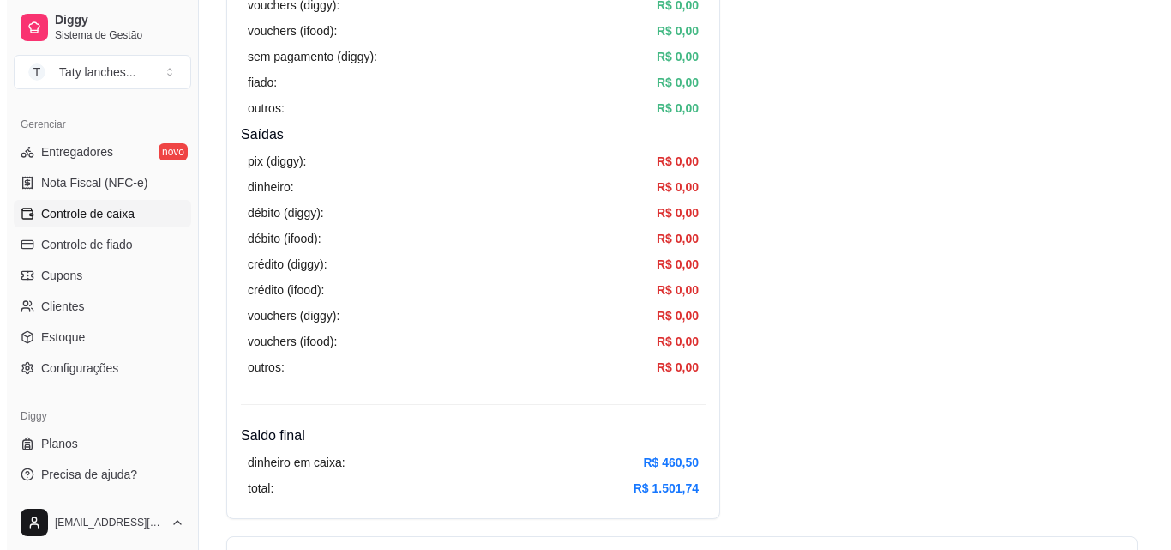
scroll to position [0, 0]
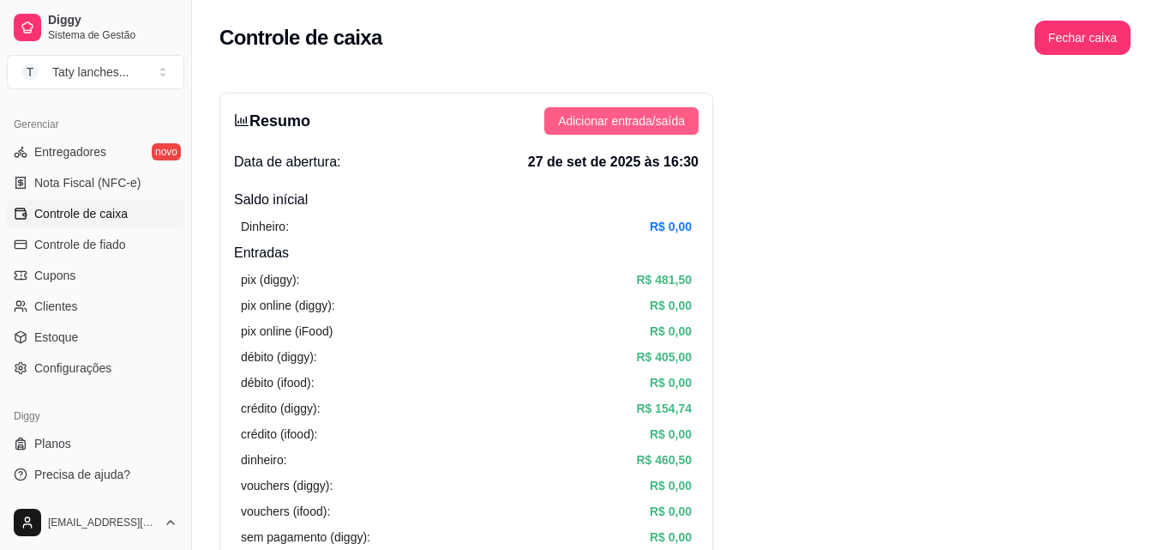
click at [634, 122] on span "Adicionar entrada/saída" at bounding box center [621, 120] width 127 height 19
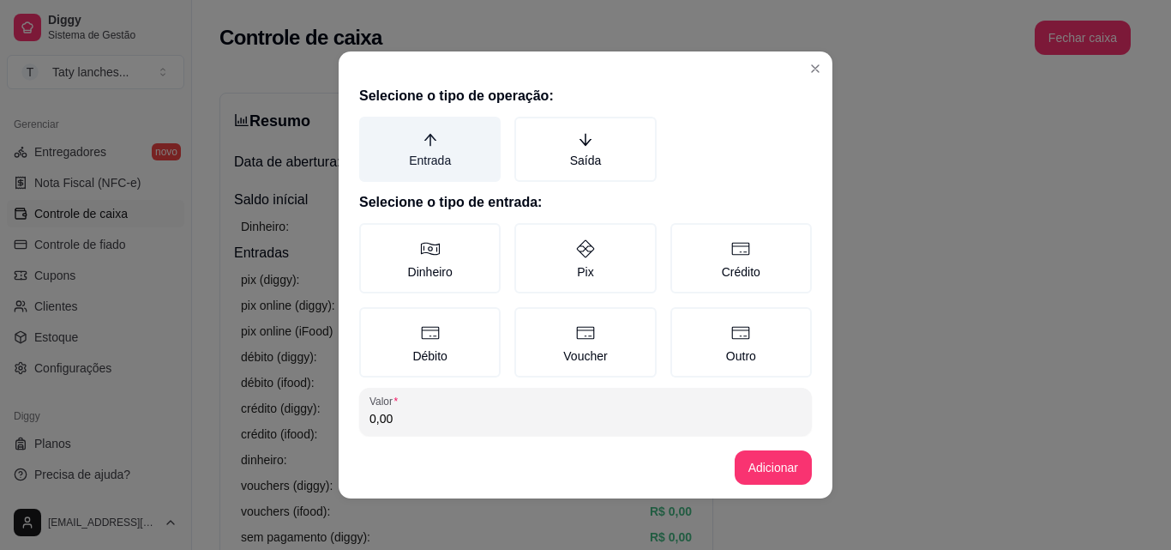
click at [382, 155] on label "Entrada" at bounding box center [429, 149] width 141 height 65
click at [372, 129] on button "Entrada" at bounding box center [365, 123] width 14 height 14
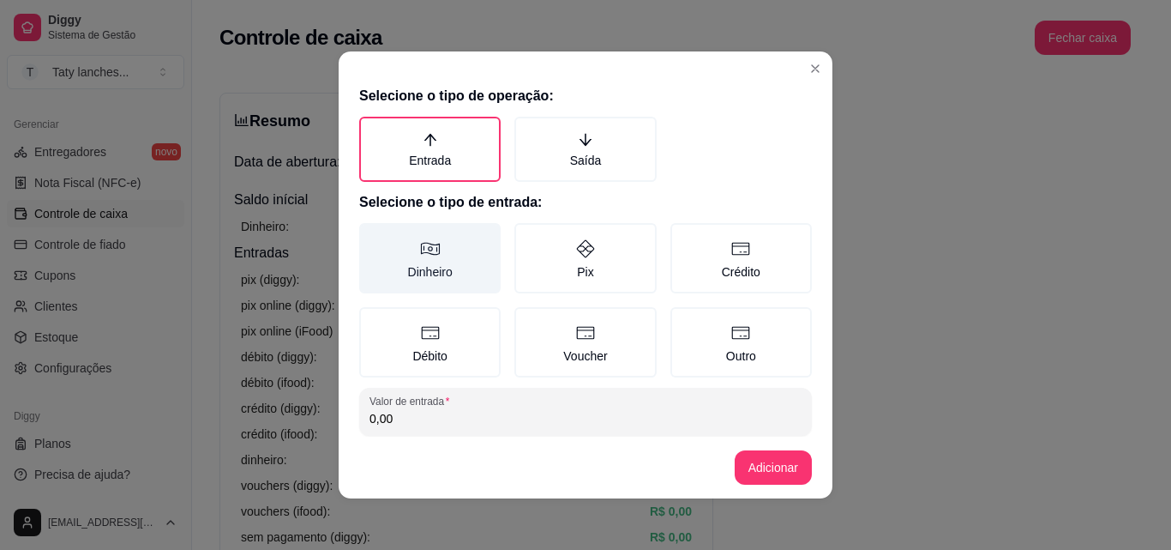
click at [436, 283] on label "Dinheiro" at bounding box center [429, 258] width 141 height 70
click at [372, 236] on button "Dinheiro" at bounding box center [365, 229] width 14 height 14
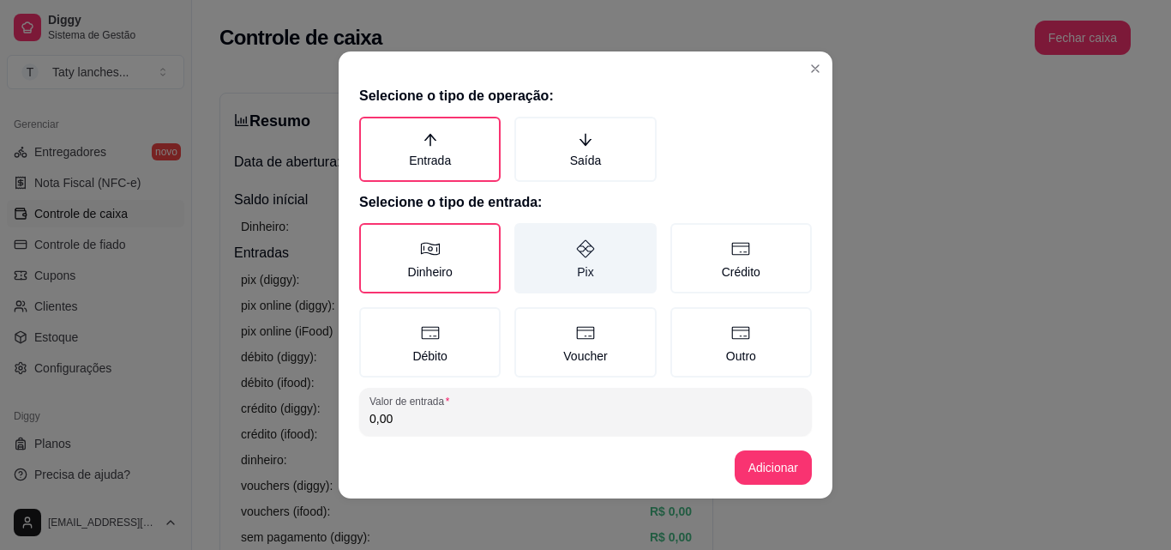
click at [579, 268] on label "Pix" at bounding box center [584, 258] width 141 height 70
click at [527, 236] on button "Pix" at bounding box center [521, 229] width 14 height 14
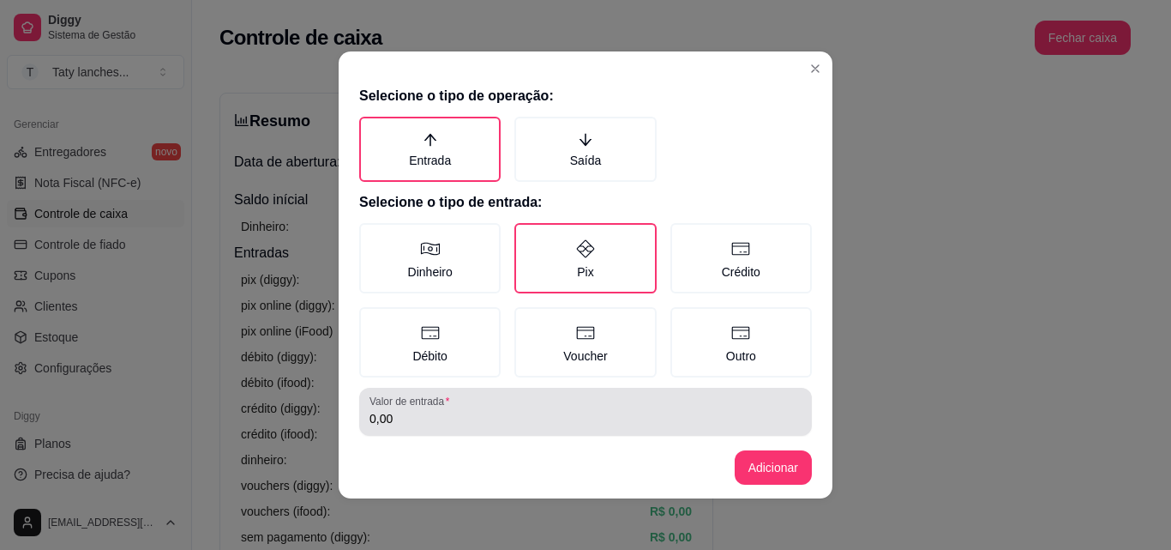
click at [476, 424] on input "0,00" at bounding box center [586, 418] width 432 height 17
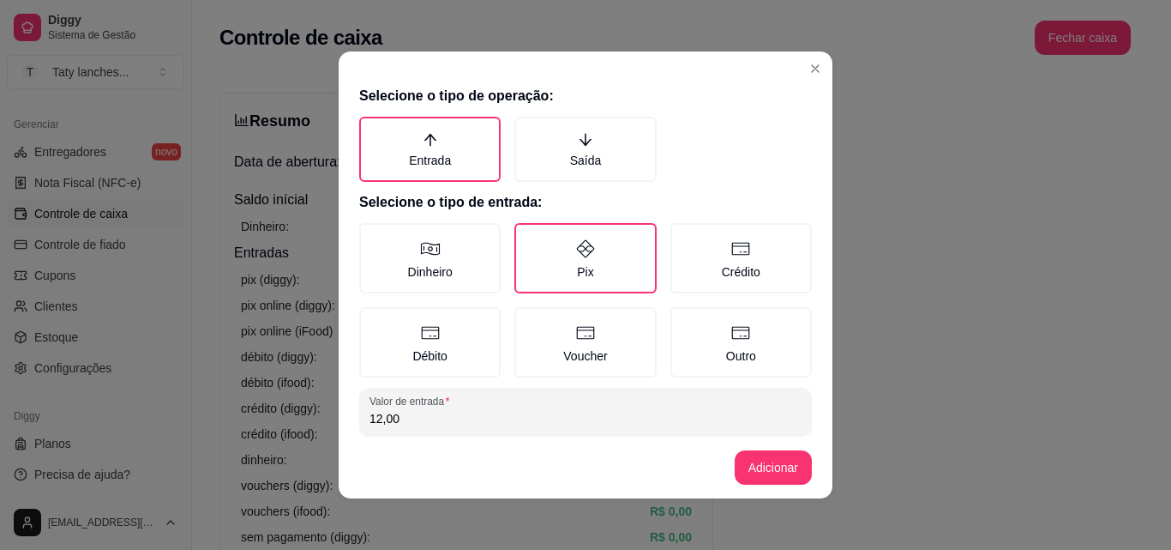
type input "12,00"
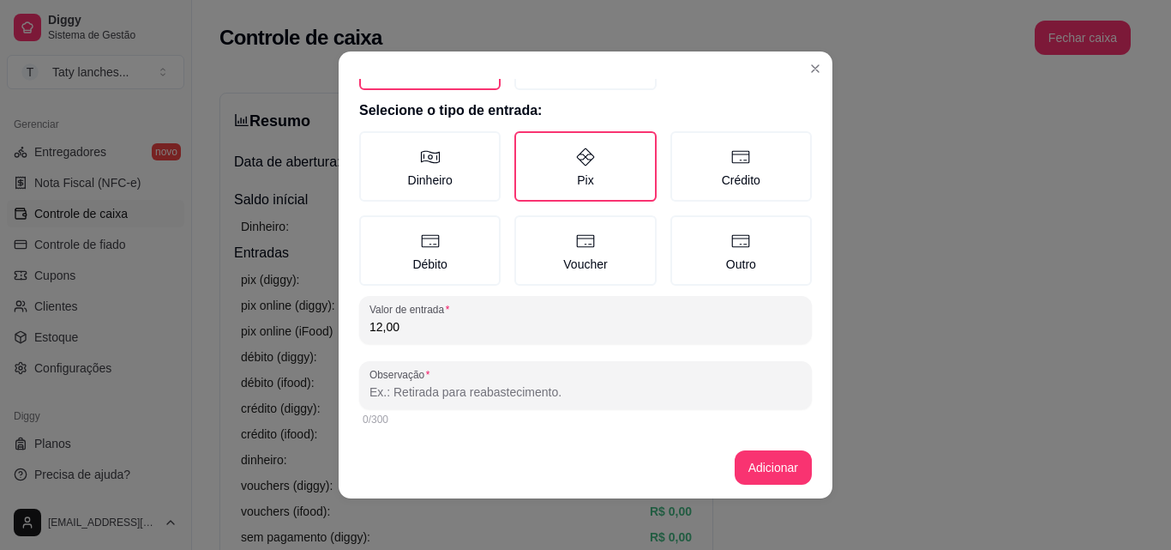
click at [643, 394] on input "Observação" at bounding box center [586, 391] width 432 height 17
type input "mesa"
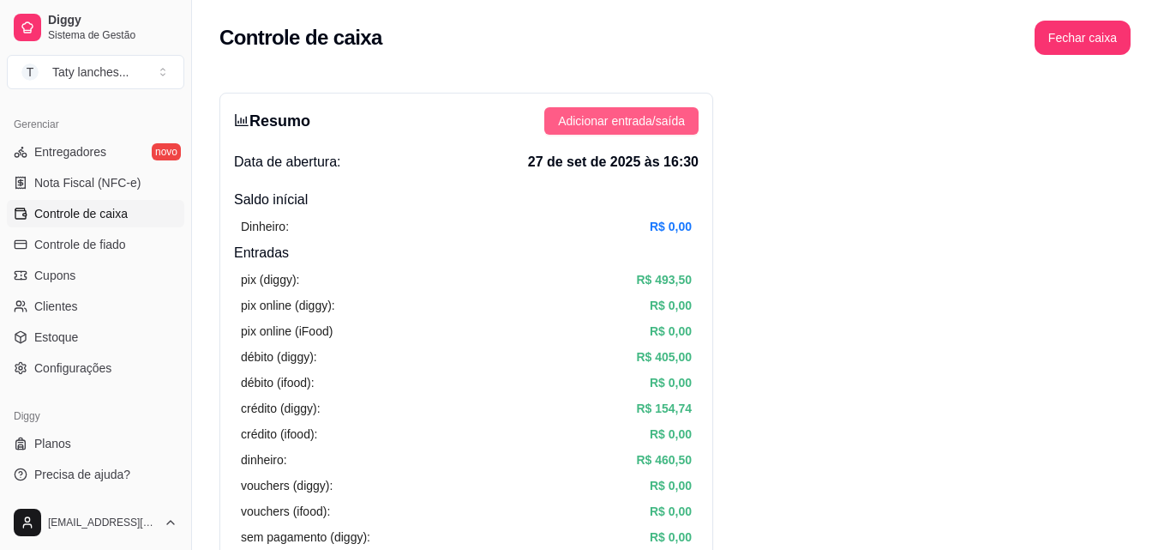
click at [666, 121] on span "Adicionar entrada/saída" at bounding box center [621, 120] width 127 height 19
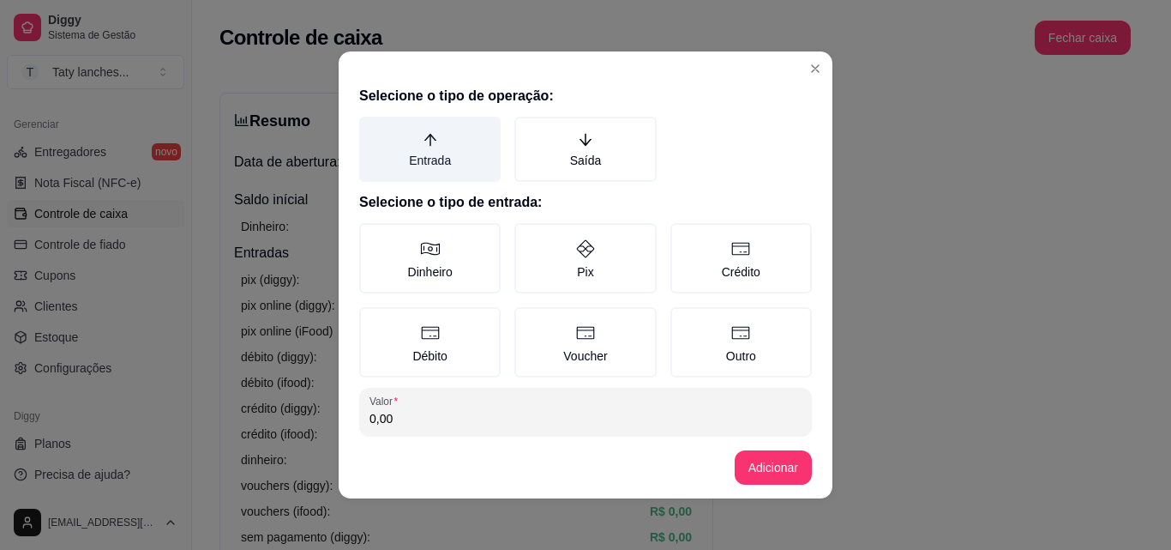
click at [430, 148] on label "Entrada" at bounding box center [429, 149] width 141 height 65
click at [372, 129] on button "Entrada" at bounding box center [365, 123] width 14 height 14
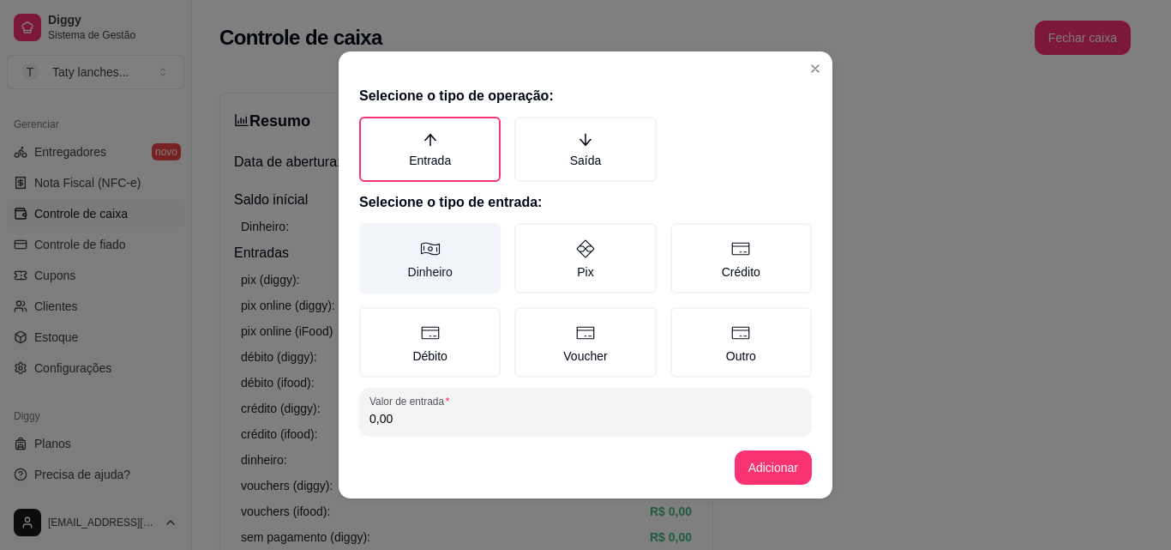
click at [425, 267] on label "Dinheiro" at bounding box center [429, 258] width 141 height 70
click at [372, 236] on button "Dinheiro" at bounding box center [365, 229] width 14 height 14
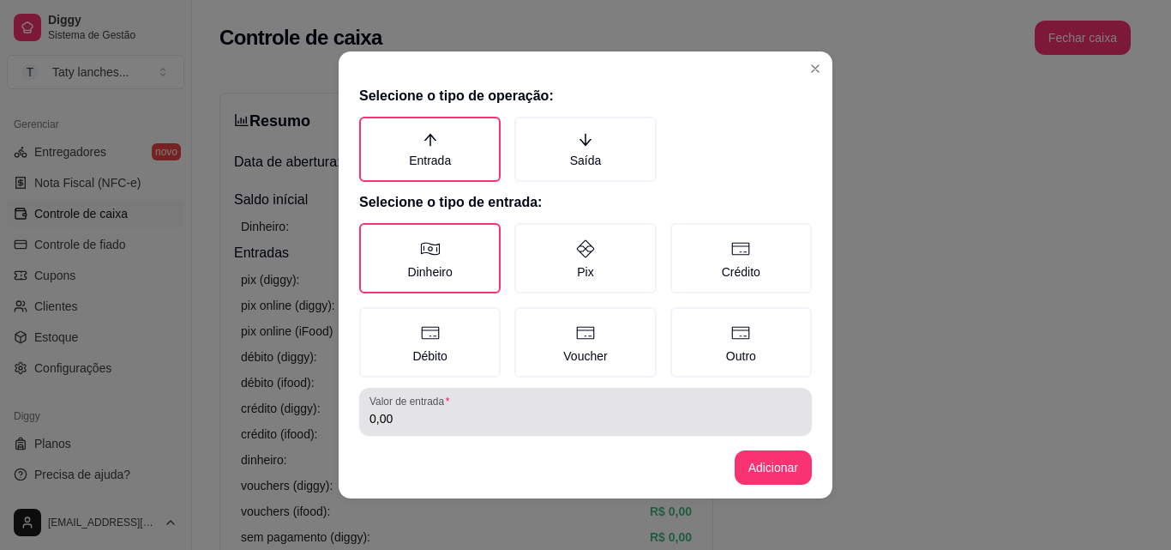
click at [418, 424] on input "0,00" at bounding box center [586, 418] width 432 height 17
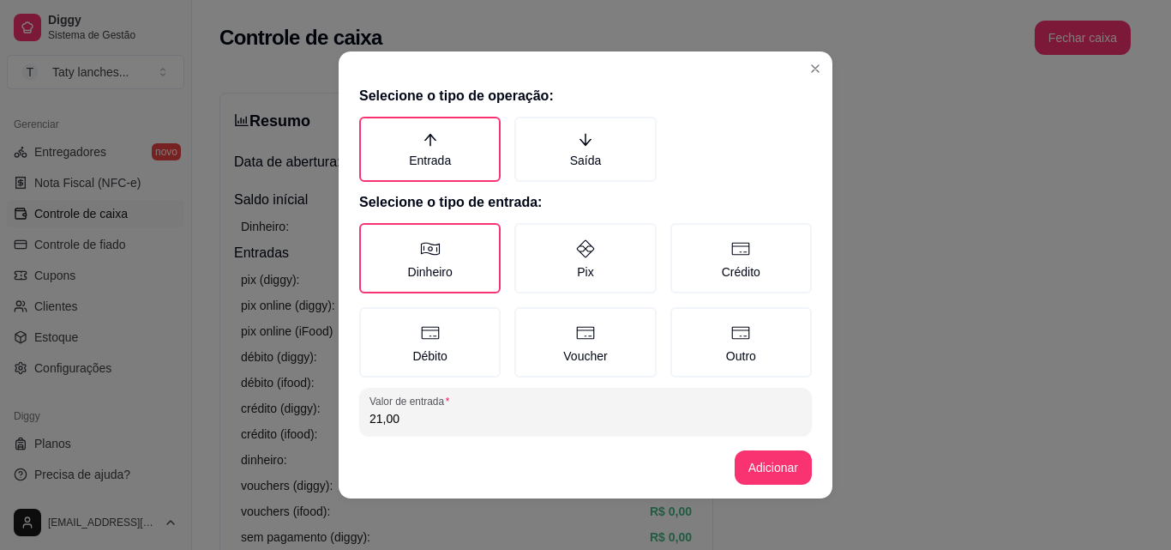
type input "21,00"
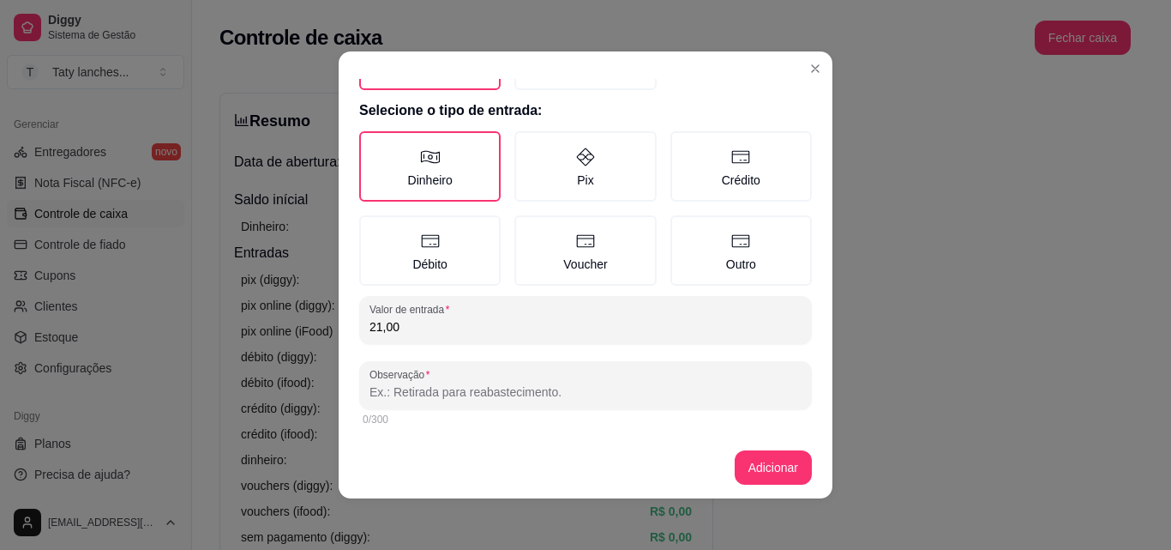
click at [664, 398] on input "Observação" at bounding box center [586, 391] width 432 height 17
type input "mesa"
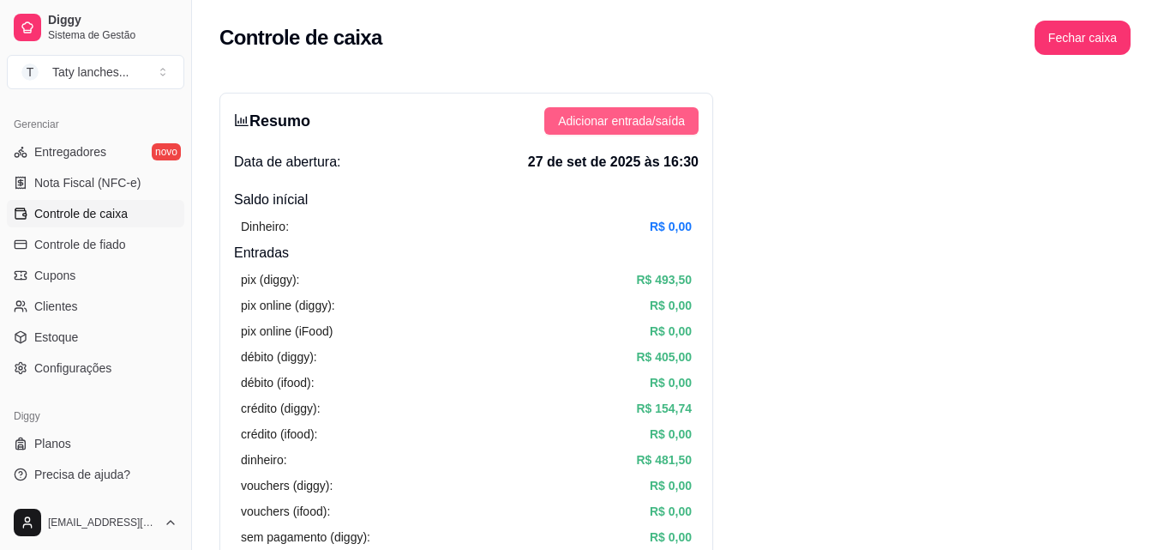
click at [644, 126] on span "Adicionar entrada/saída" at bounding box center [621, 120] width 127 height 19
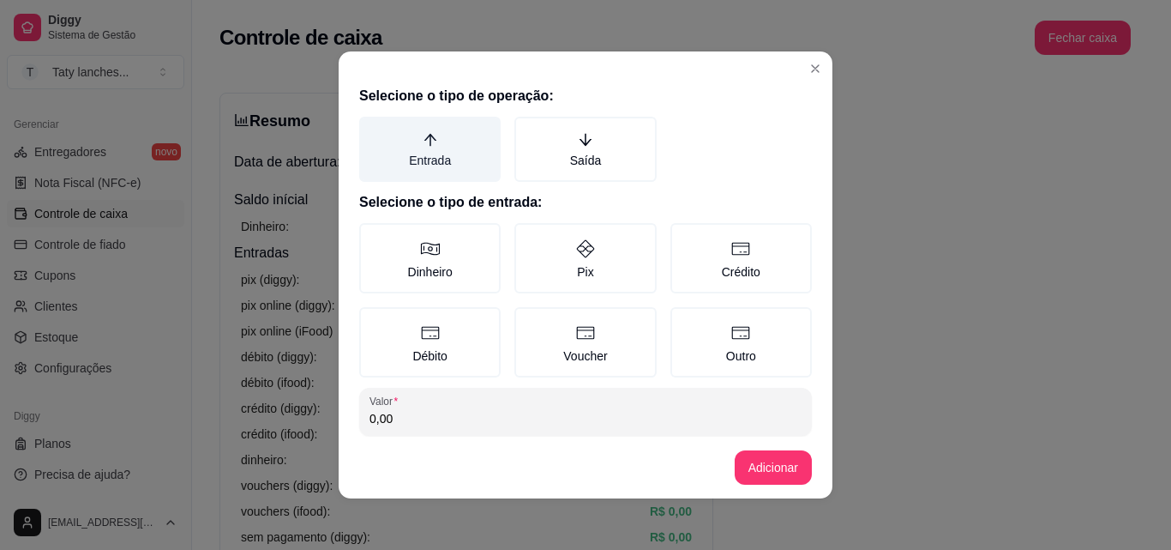
click at [425, 147] on label "Entrada" at bounding box center [429, 149] width 141 height 65
click at [372, 129] on button "Entrada" at bounding box center [365, 123] width 14 height 14
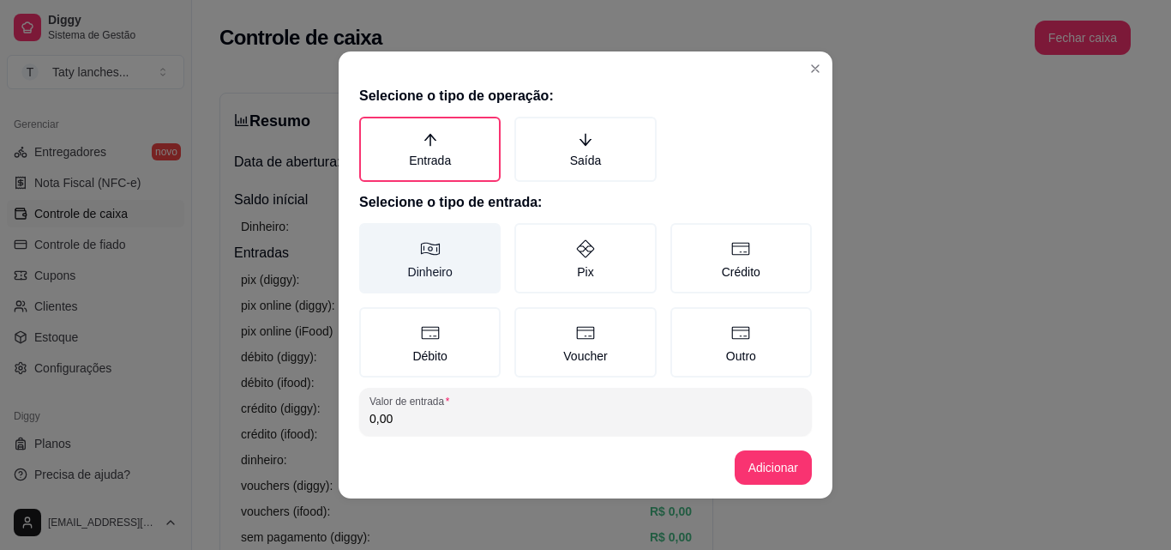
click at [409, 255] on label "Dinheiro" at bounding box center [429, 258] width 141 height 70
click at [372, 236] on button "Dinheiro" at bounding box center [365, 229] width 14 height 14
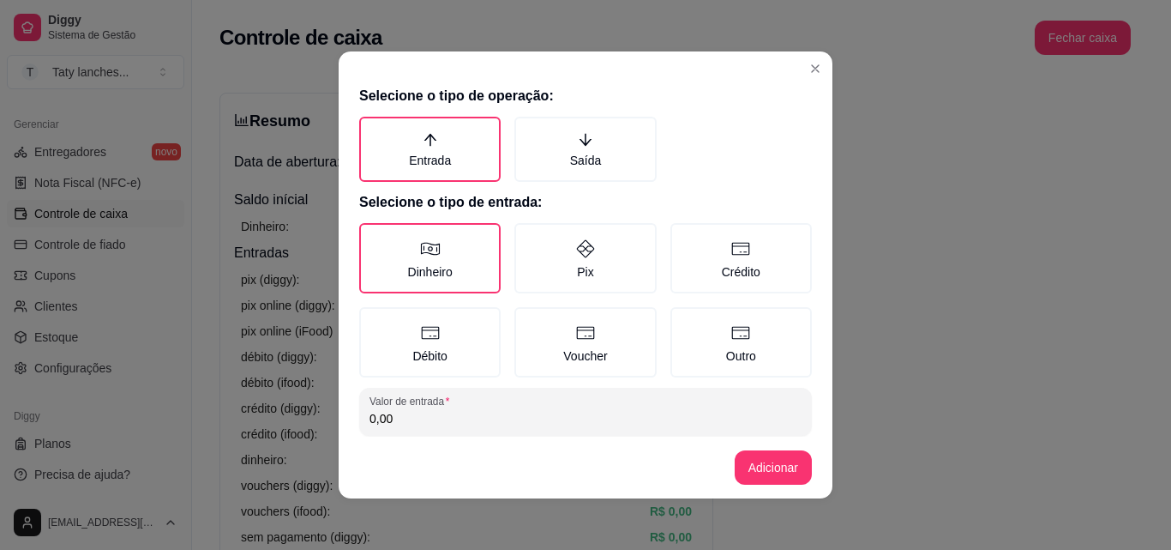
click at [406, 423] on input "0,00" at bounding box center [586, 418] width 432 height 17
type input "18,00"
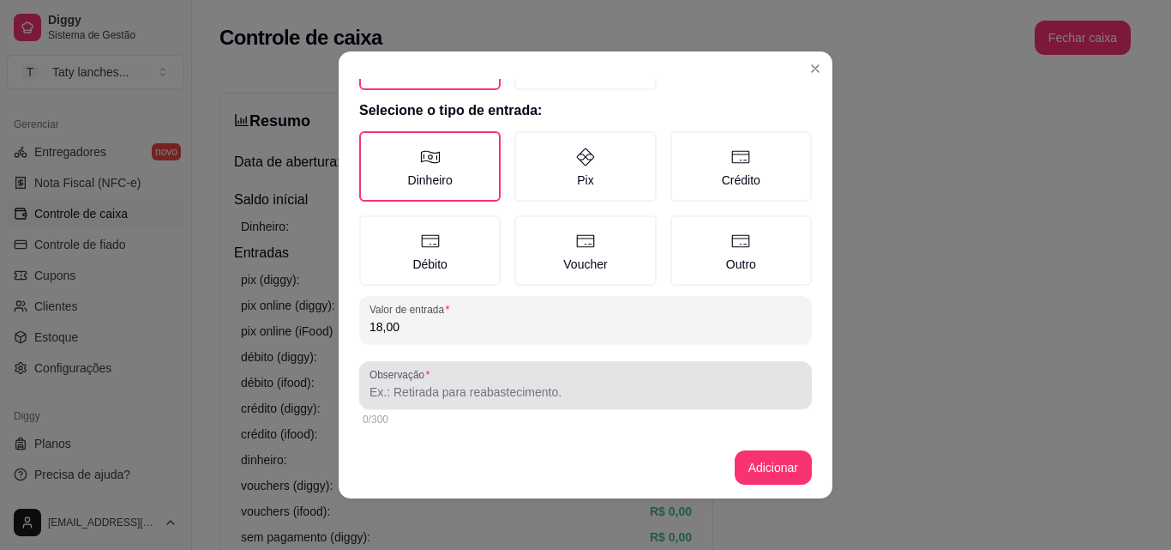
click at [646, 383] on input "Observação" at bounding box center [586, 391] width 432 height 17
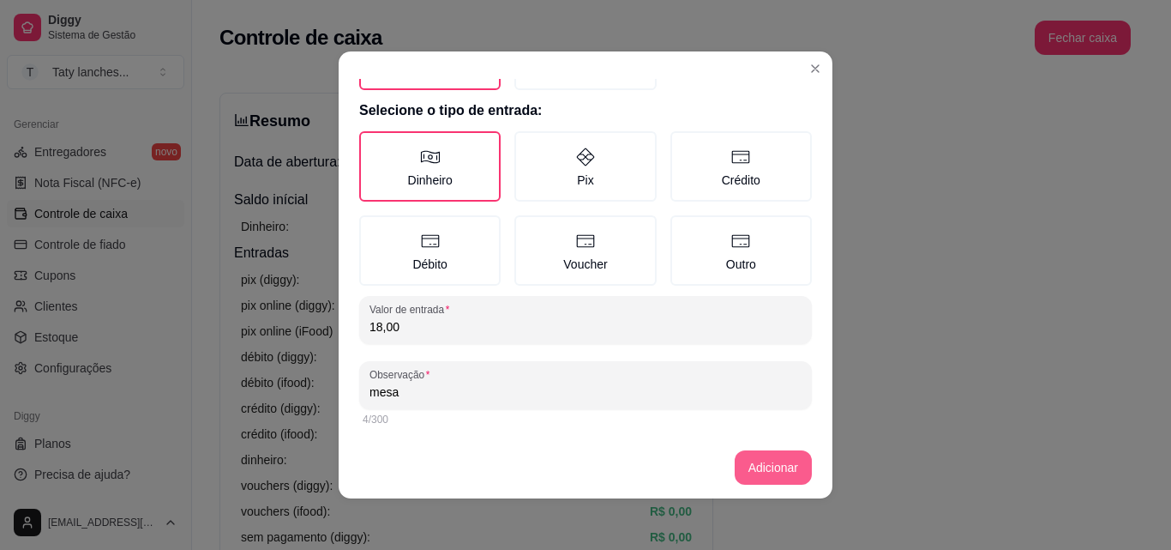
type input "mesa"
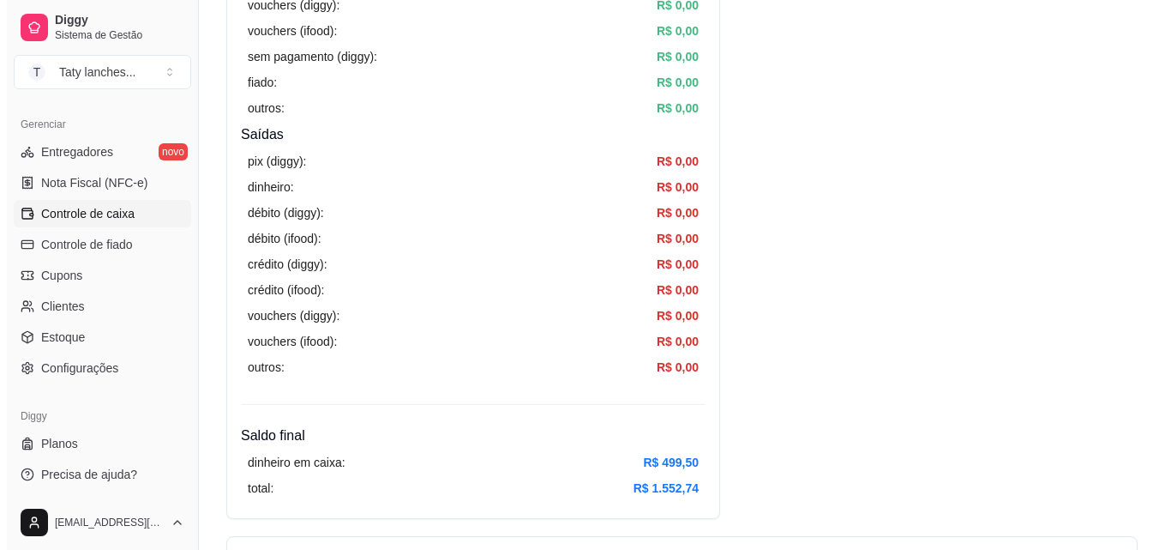
scroll to position [0, 0]
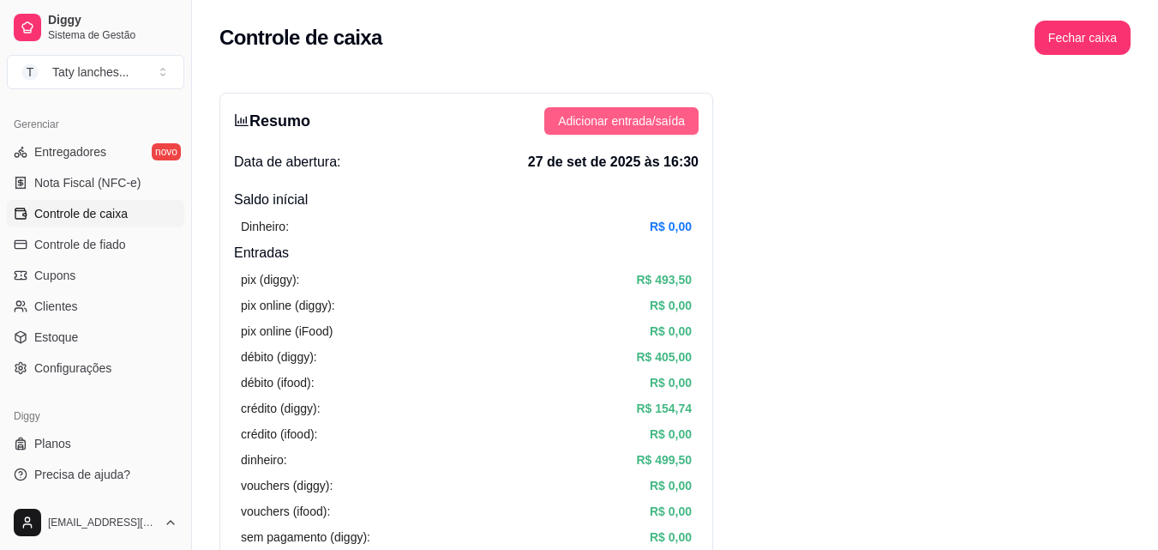
click at [653, 123] on span "Adicionar entrada/saída" at bounding box center [621, 120] width 127 height 19
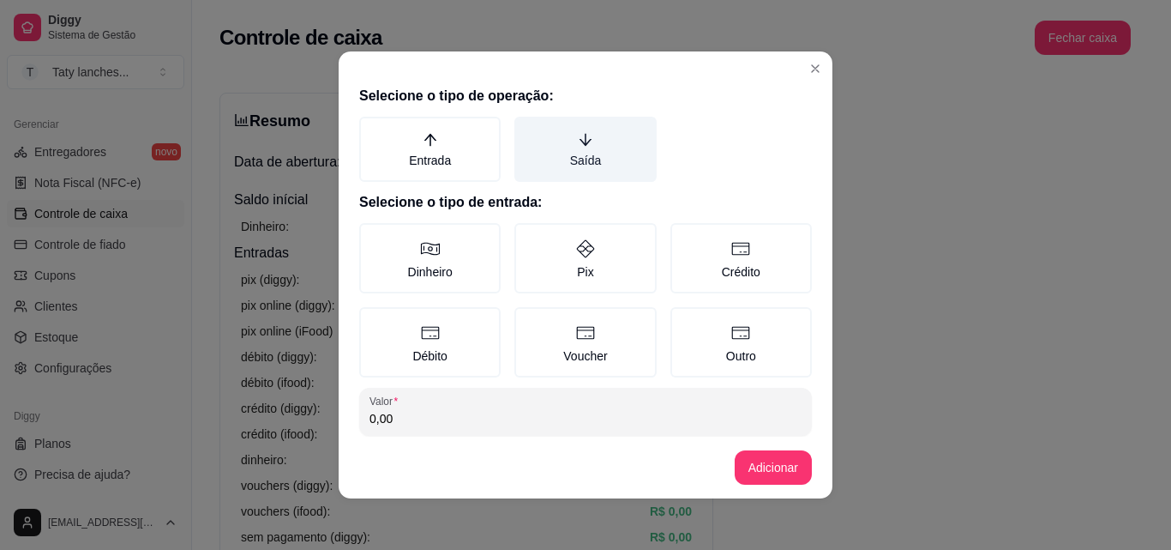
click at [580, 129] on label "Saída" at bounding box center [584, 149] width 141 height 65
click at [527, 129] on button "Saída" at bounding box center [521, 123] width 14 height 14
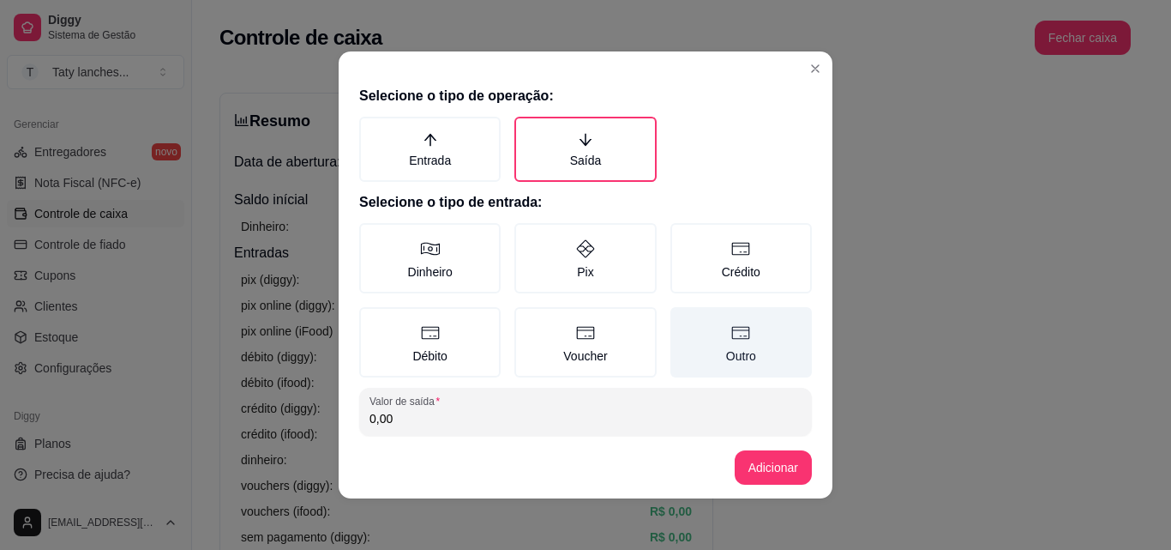
click at [687, 341] on label "Outro" at bounding box center [740, 342] width 141 height 70
click at [683, 320] on button "Outro" at bounding box center [677, 313] width 14 height 14
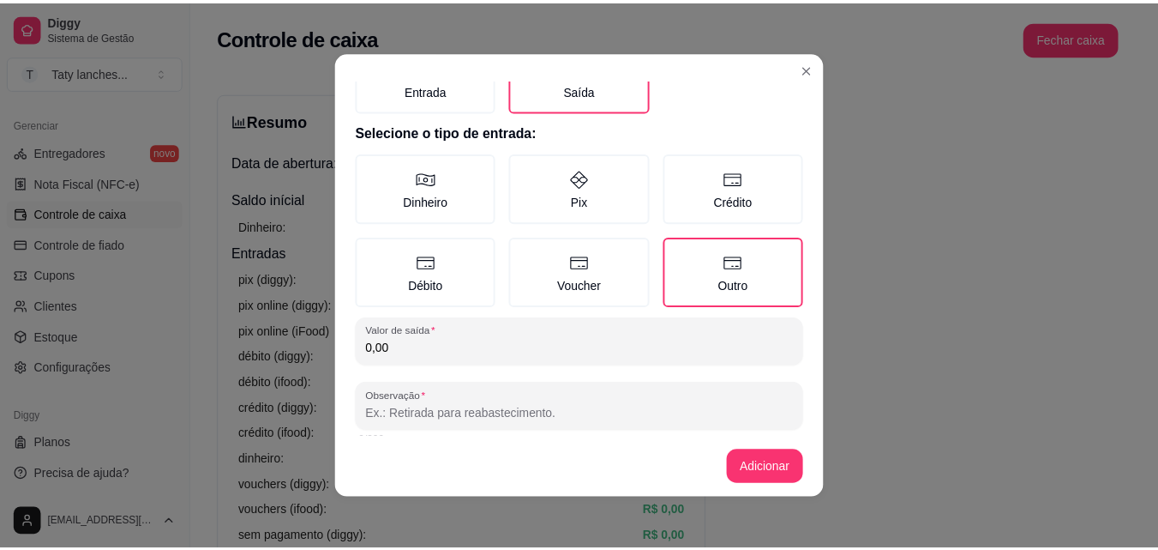
scroll to position [92, 0]
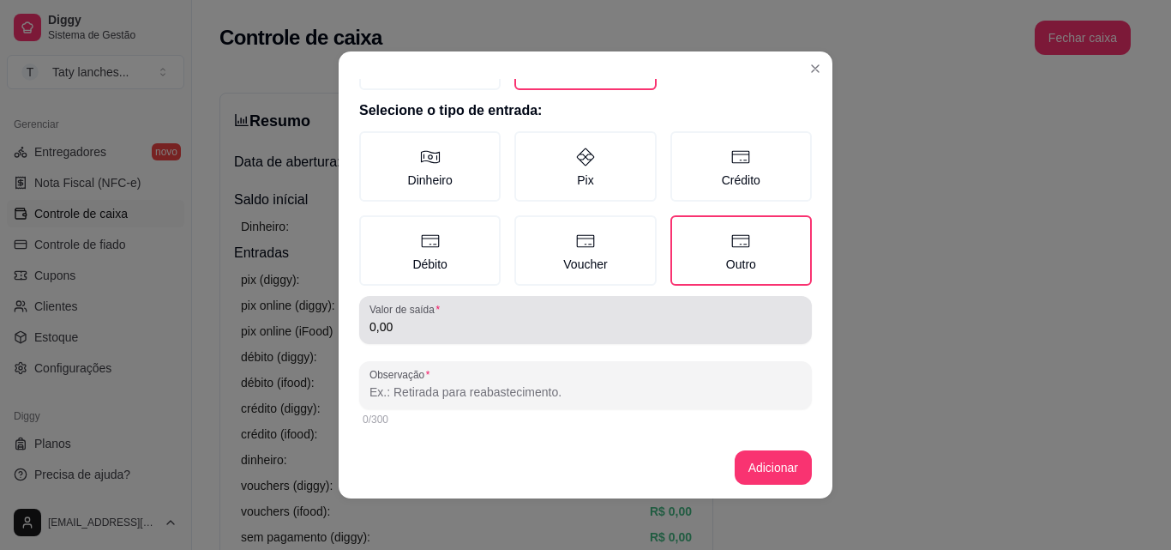
click at [638, 319] on input "0,00" at bounding box center [586, 326] width 432 height 17
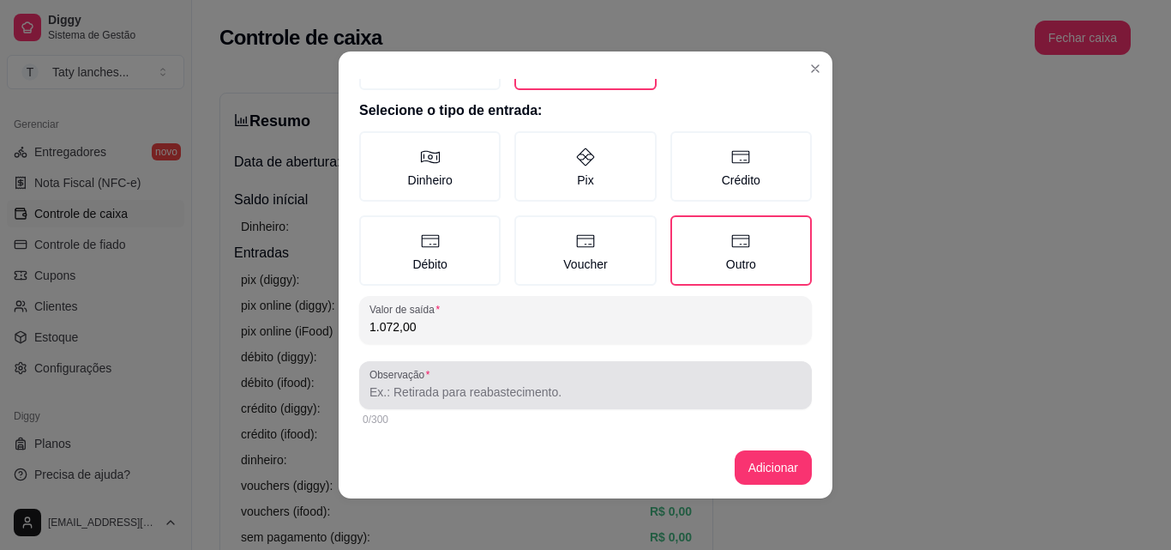
type input "1.072,00"
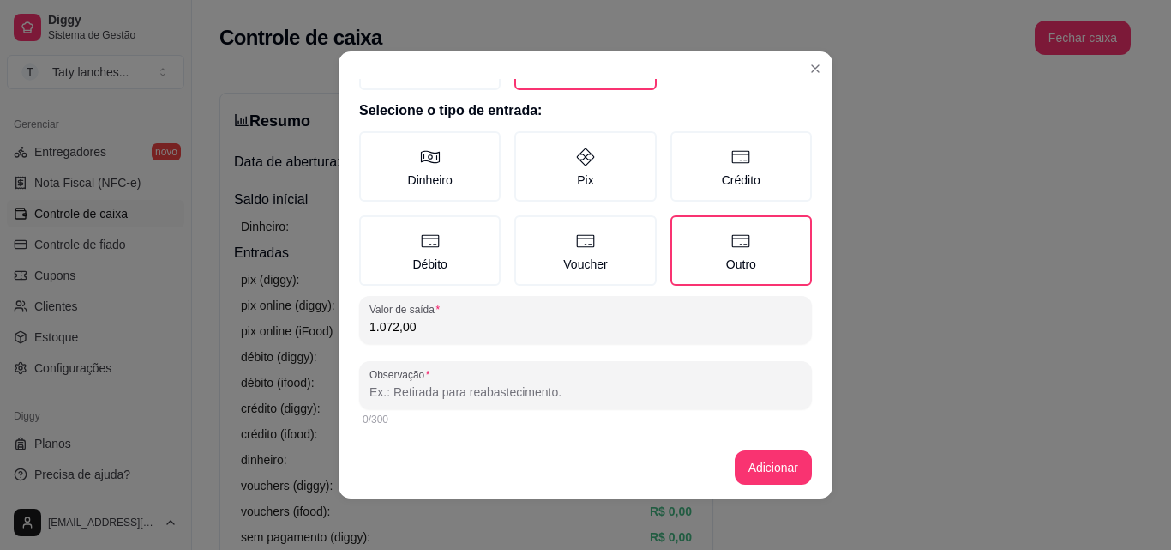
click at [584, 397] on input "Observação" at bounding box center [586, 391] width 432 height 17
type input "mesa"
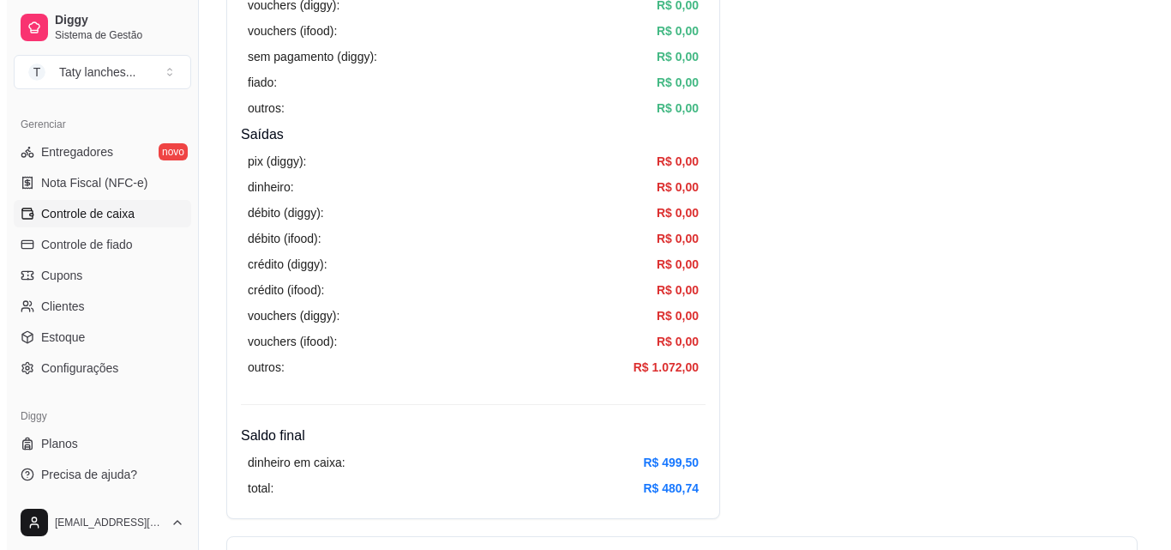
scroll to position [0, 0]
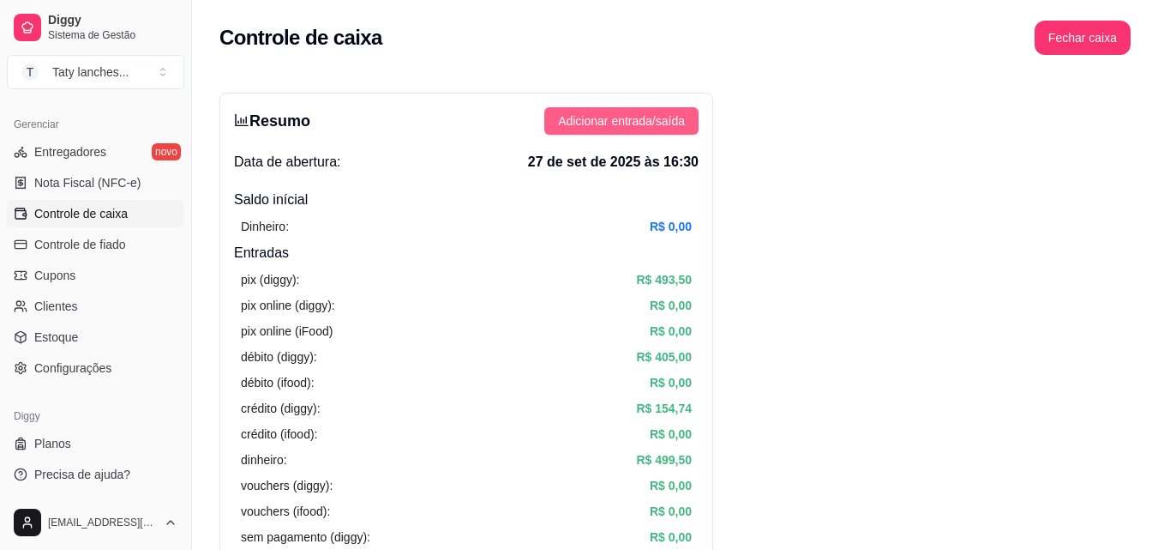
click at [634, 120] on span "Adicionar entrada/saída" at bounding box center [621, 120] width 127 height 19
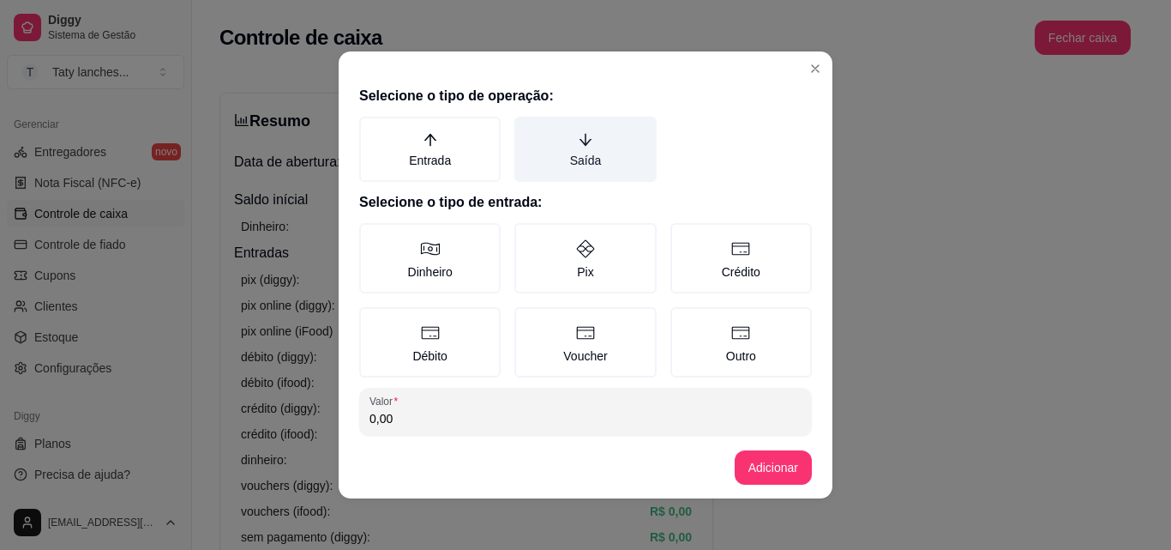
click at [577, 159] on label "Saída" at bounding box center [584, 149] width 141 height 65
click at [527, 129] on button "Saída" at bounding box center [521, 123] width 14 height 14
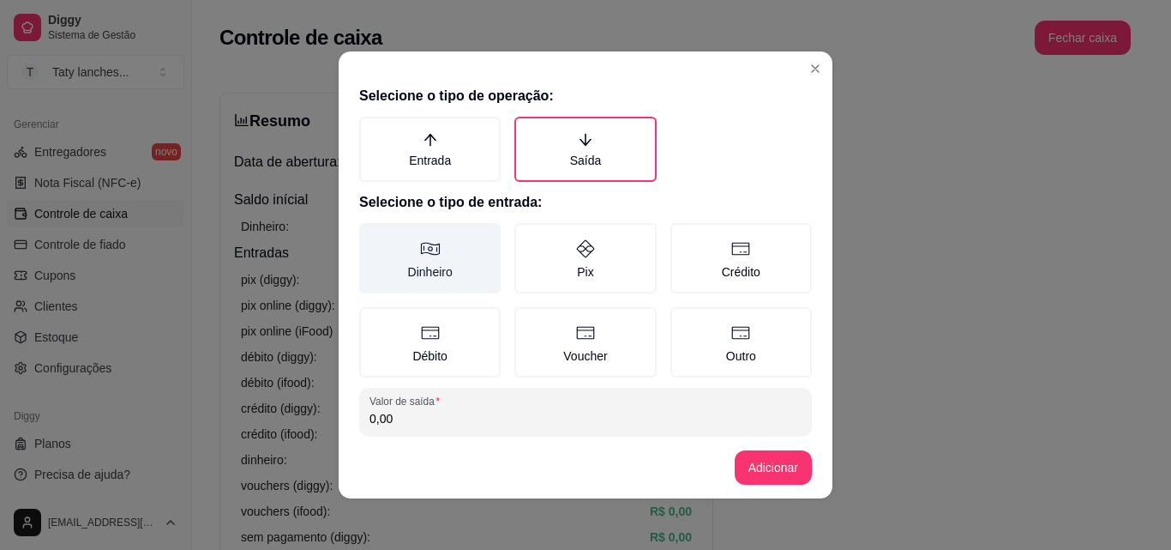
click at [411, 260] on label "Dinheiro" at bounding box center [429, 258] width 141 height 70
click at [372, 236] on button "Dinheiro" at bounding box center [365, 229] width 14 height 14
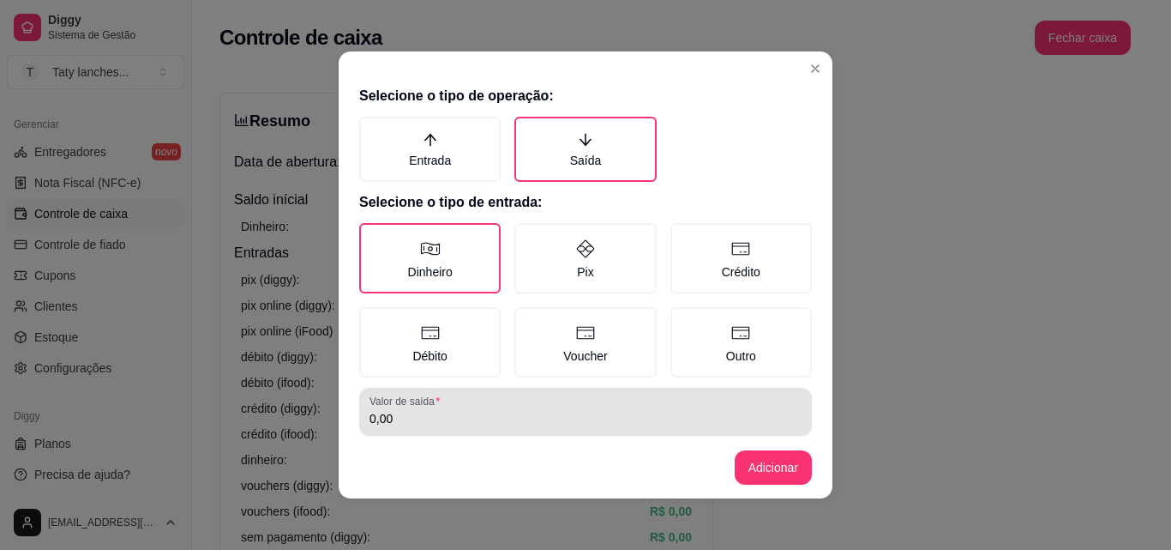
click at [403, 418] on input "0,00" at bounding box center [586, 418] width 432 height 17
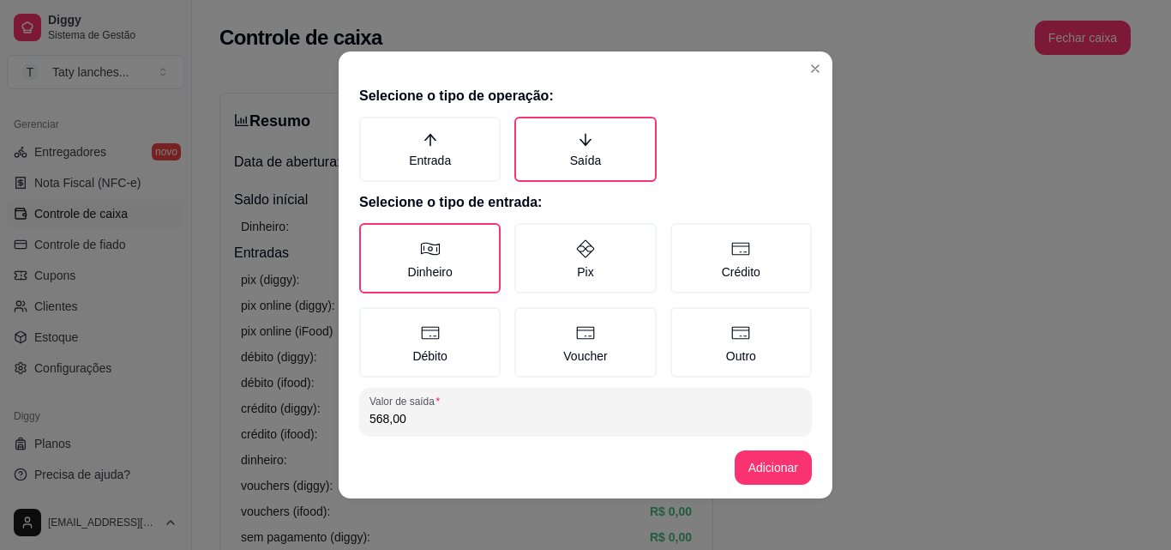
type input "568,00"
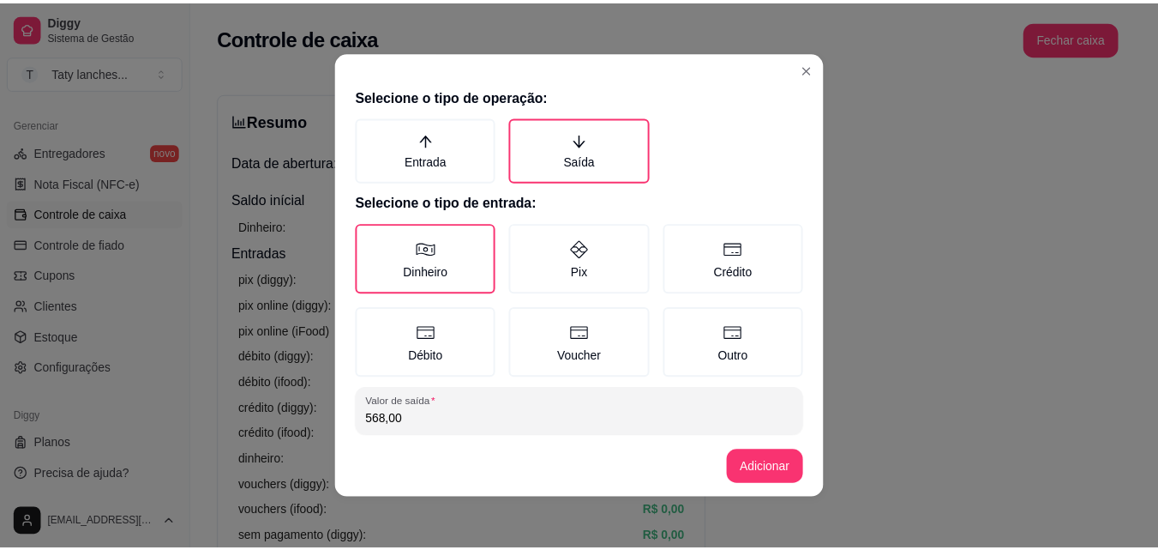
scroll to position [92, 0]
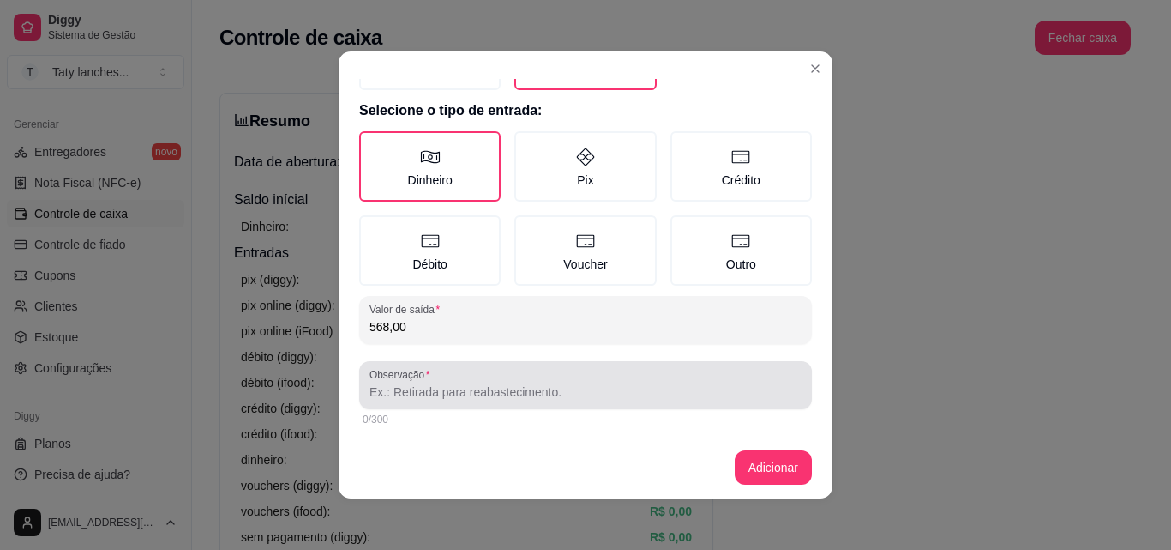
click at [678, 383] on input "Observação" at bounding box center [586, 391] width 432 height 17
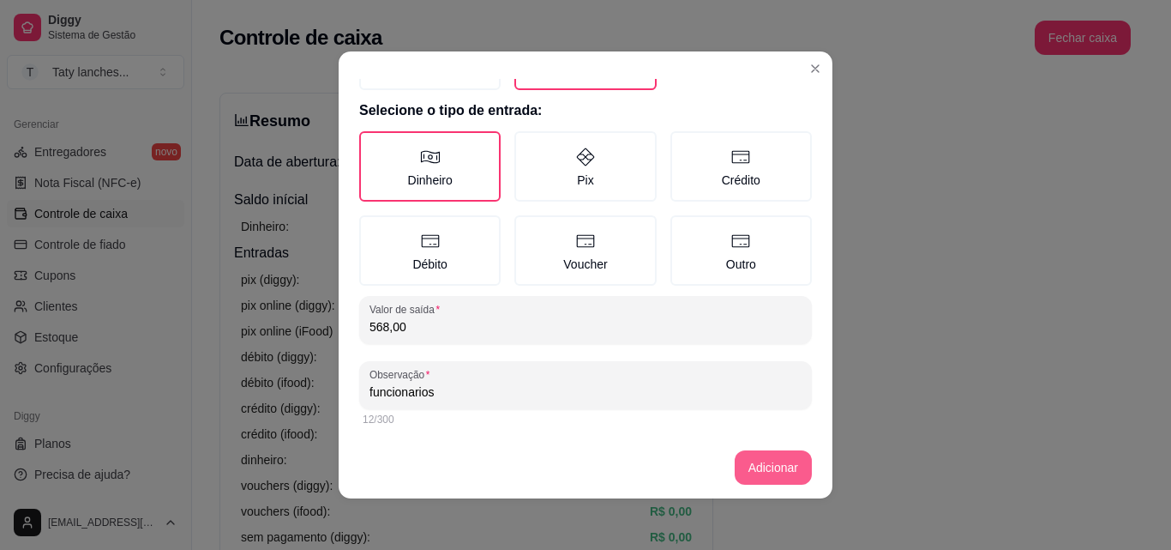
type input "funcionarios"
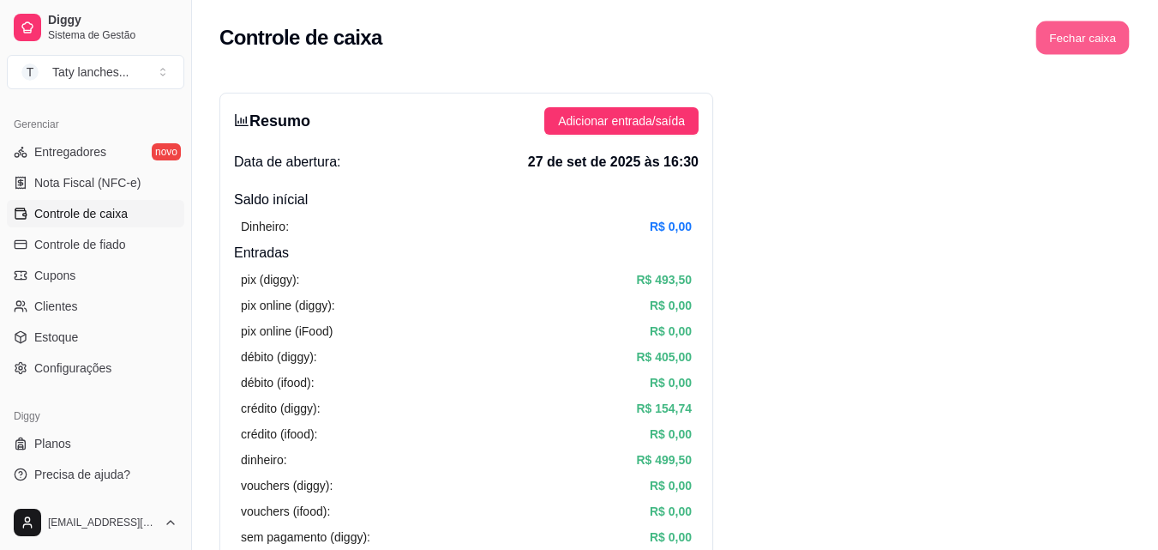
click at [1101, 45] on button "Fechar caixa" at bounding box center [1083, 37] width 93 height 33
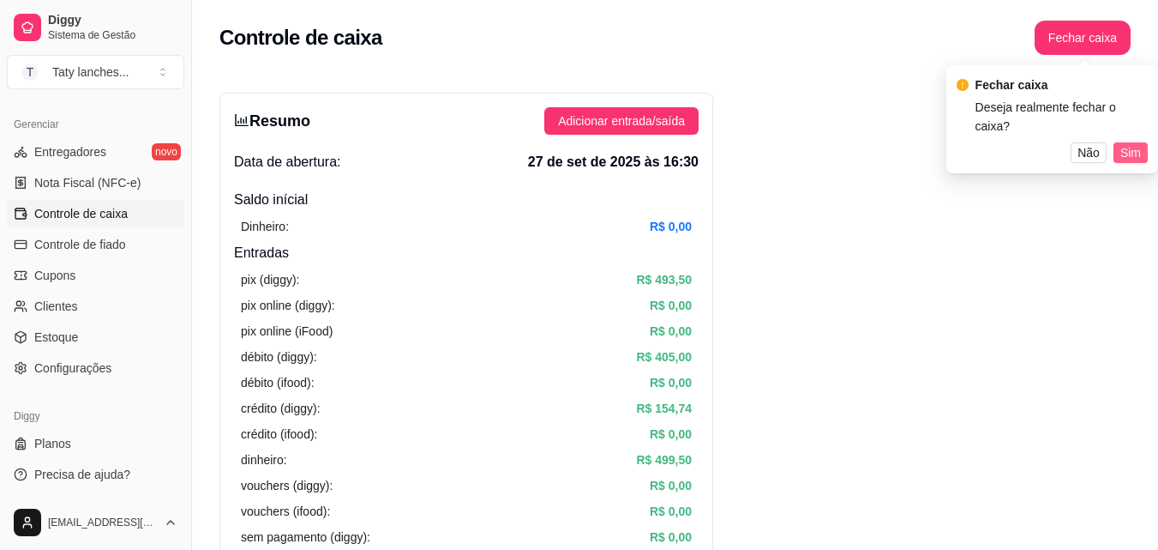
click at [1132, 143] on span "Sim" at bounding box center [1131, 152] width 21 height 19
